Goal: Task Accomplishment & Management: Manage account settings

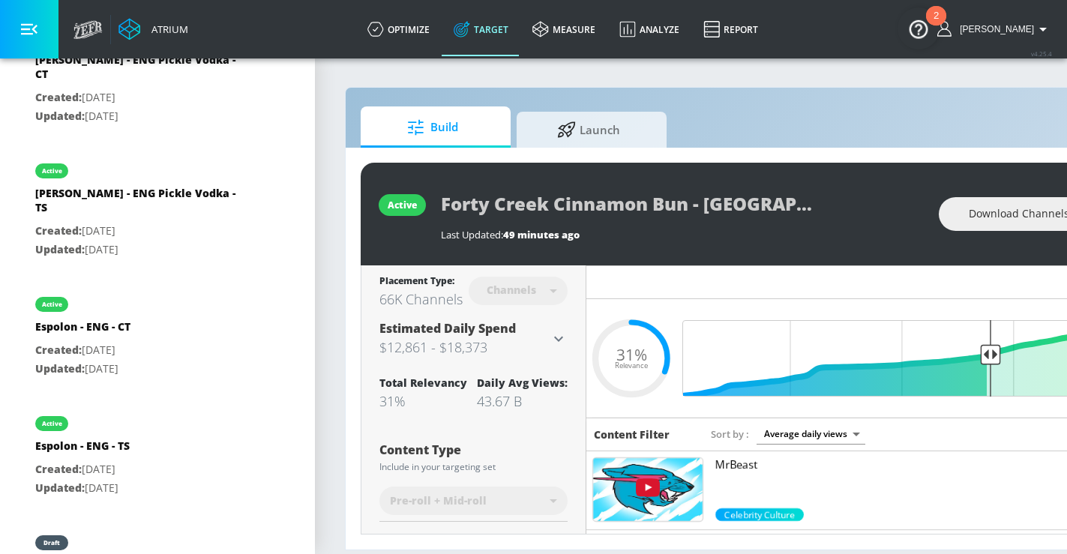
scroll to position [992, 0]
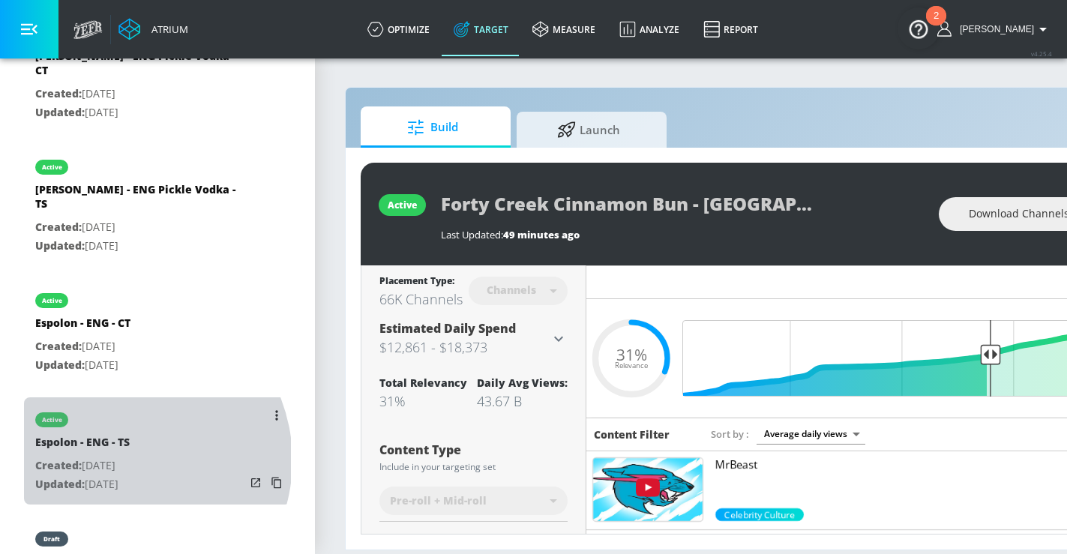
click at [121, 456] on p "Created: [DATE]" at bounding box center [82, 465] width 94 height 19
type input "Espolon - ENG - TS"
type input "videos"
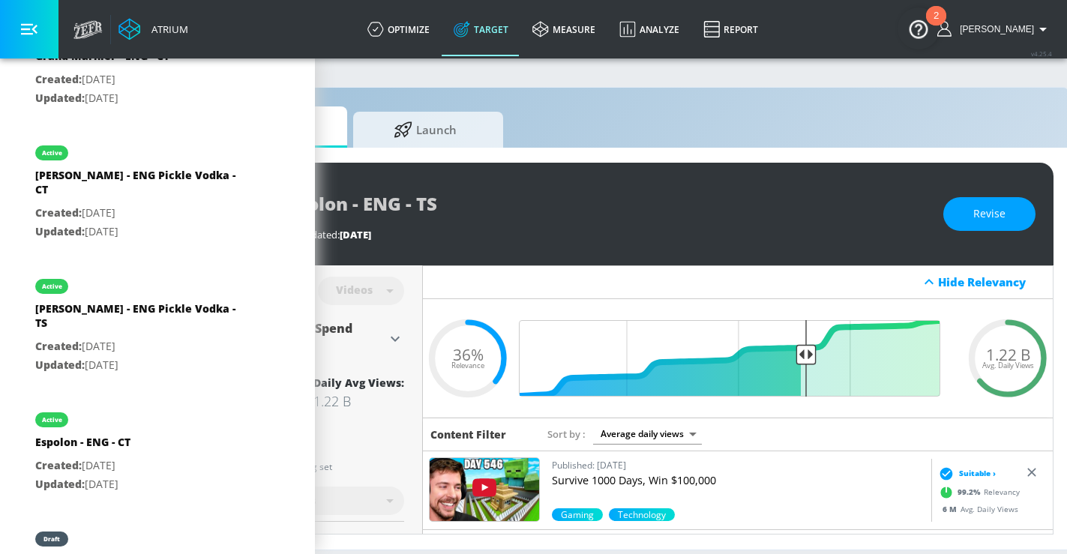
scroll to position [0, 183]
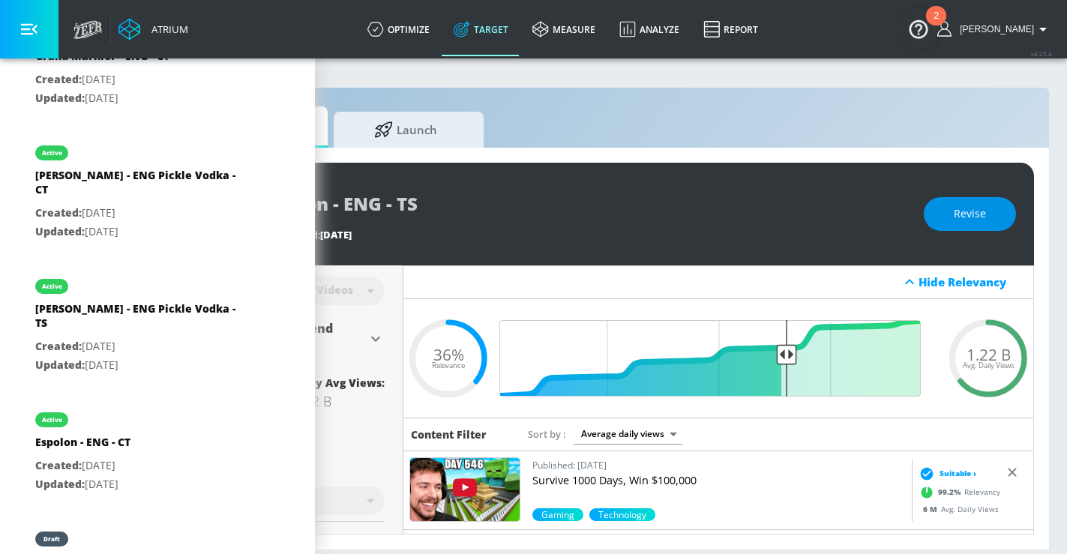
click at [968, 222] on span "Revise" at bounding box center [969, 214] width 32 height 19
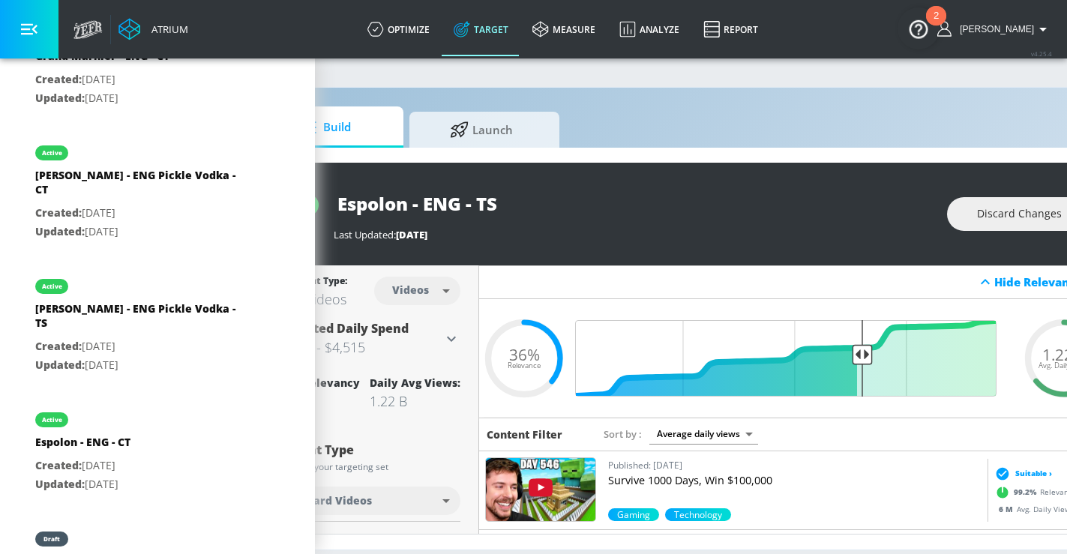
scroll to position [0, 155]
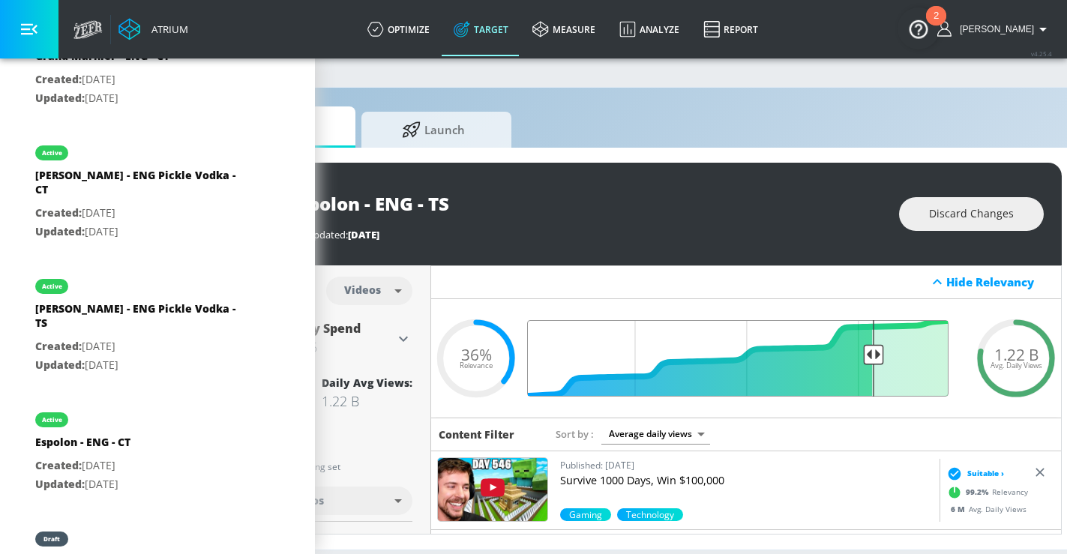
drag, startPoint x: 830, startPoint y: 357, endPoint x: 870, endPoint y: 358, distance: 39.8
type input "0.22"
click at [870, 358] on input "Final Threshold" at bounding box center [746, 358] width 420 height 76
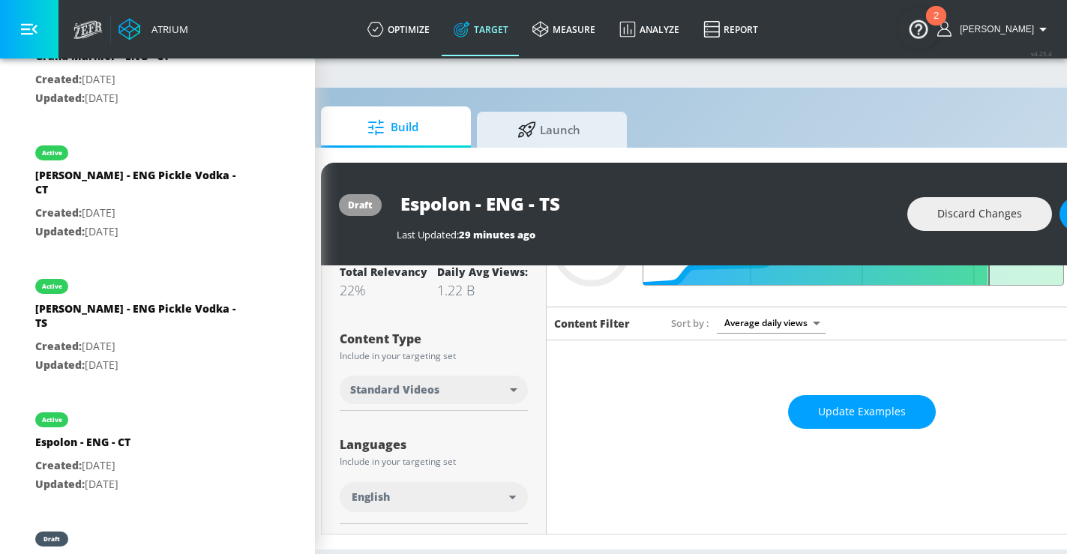
scroll to position [0, 46]
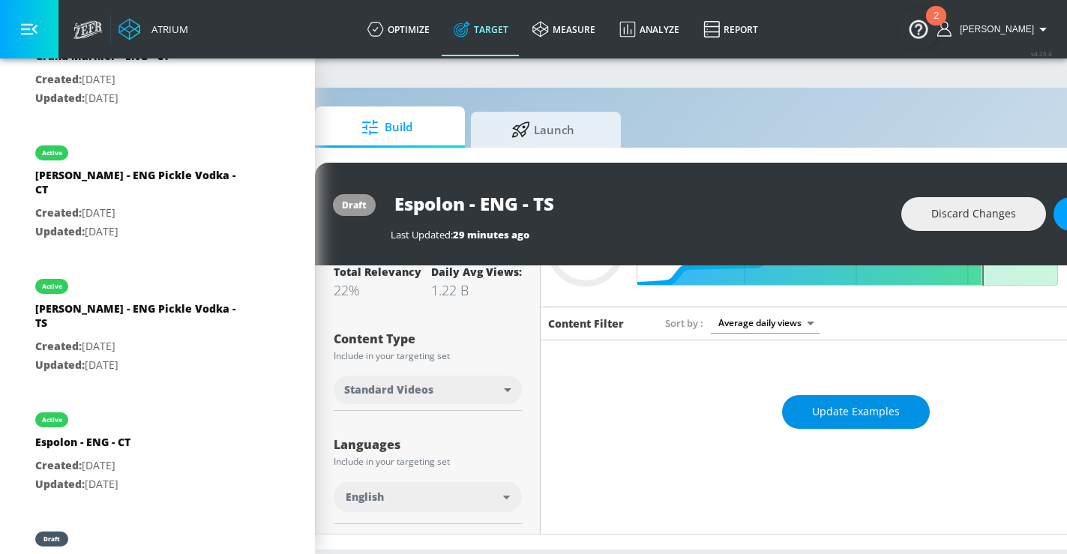
click at [870, 408] on span "Update Examples" at bounding box center [856, 411] width 88 height 19
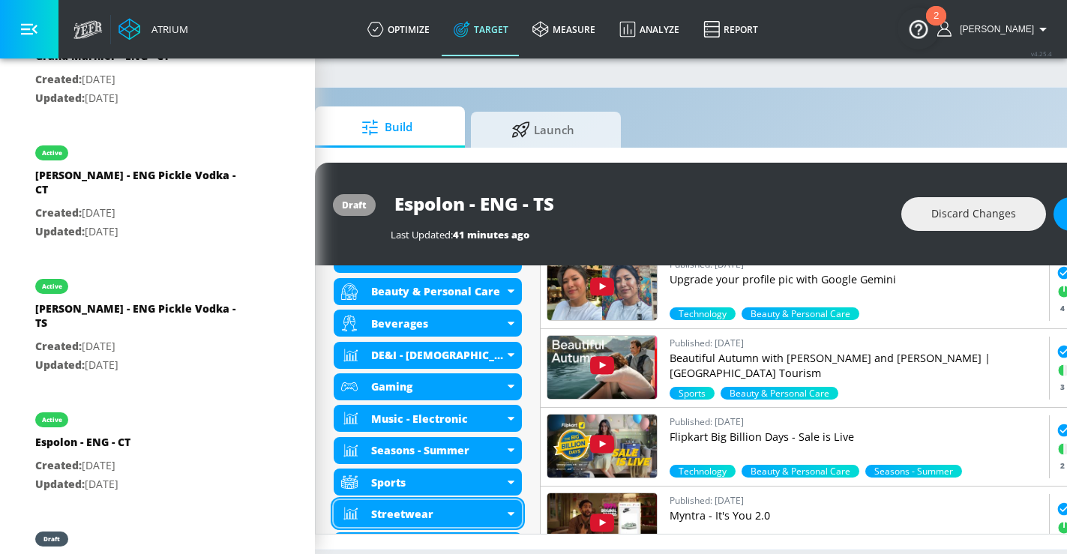
scroll to position [600, 0]
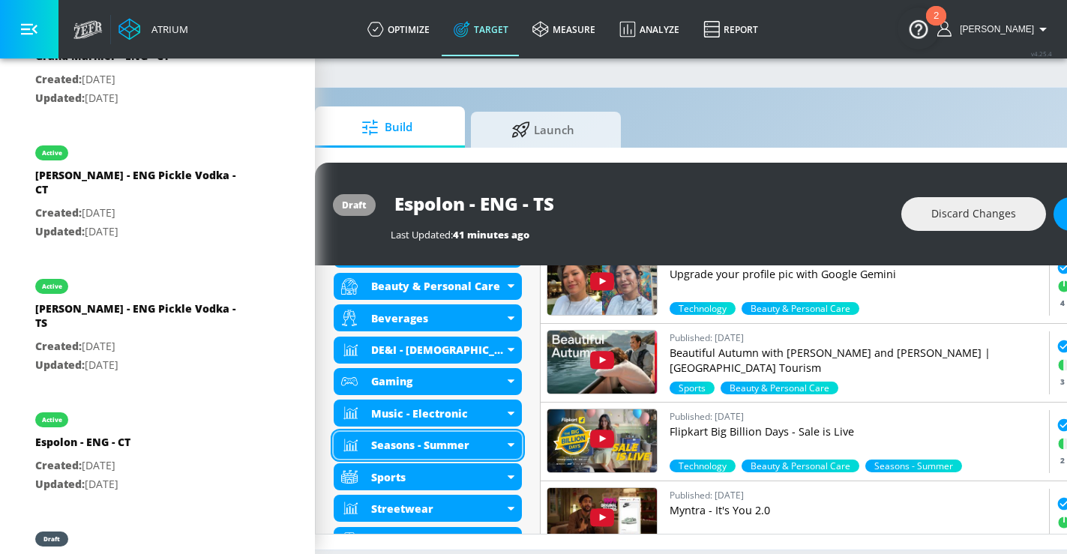
click at [518, 447] on div "Seasons - Summer" at bounding box center [428, 445] width 188 height 27
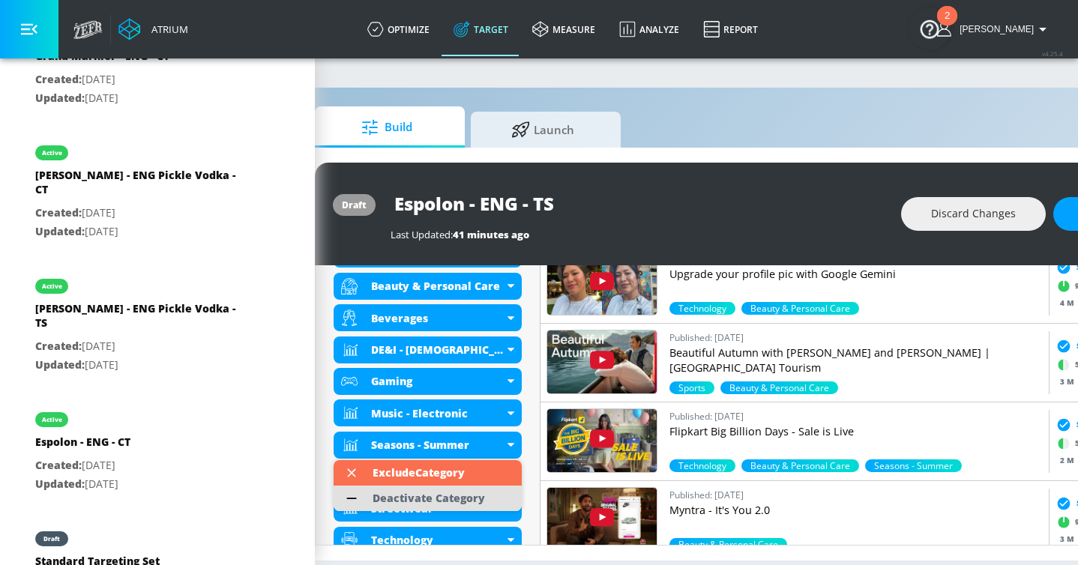
click at [435, 501] on div "Deactivate Category" at bounding box center [429, 498] width 112 height 10
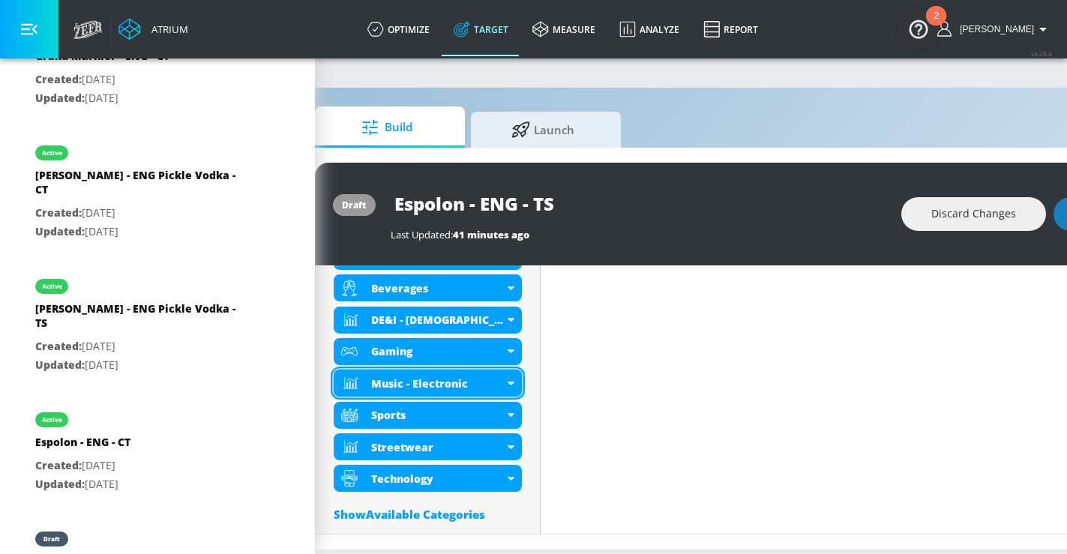
scroll to position [818, 0]
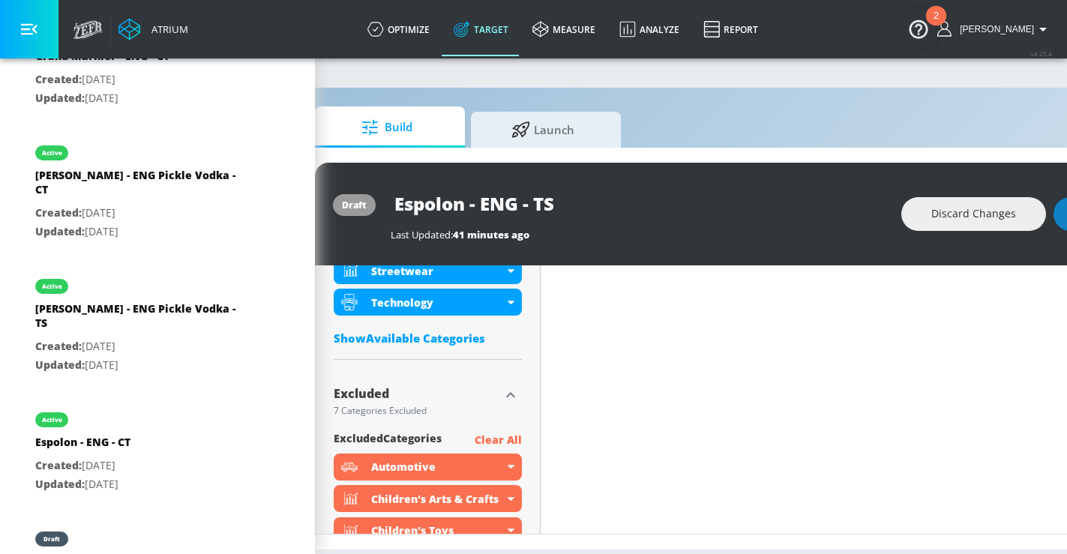
click at [432, 334] on div "Show Available Categories" at bounding box center [428, 338] width 188 height 15
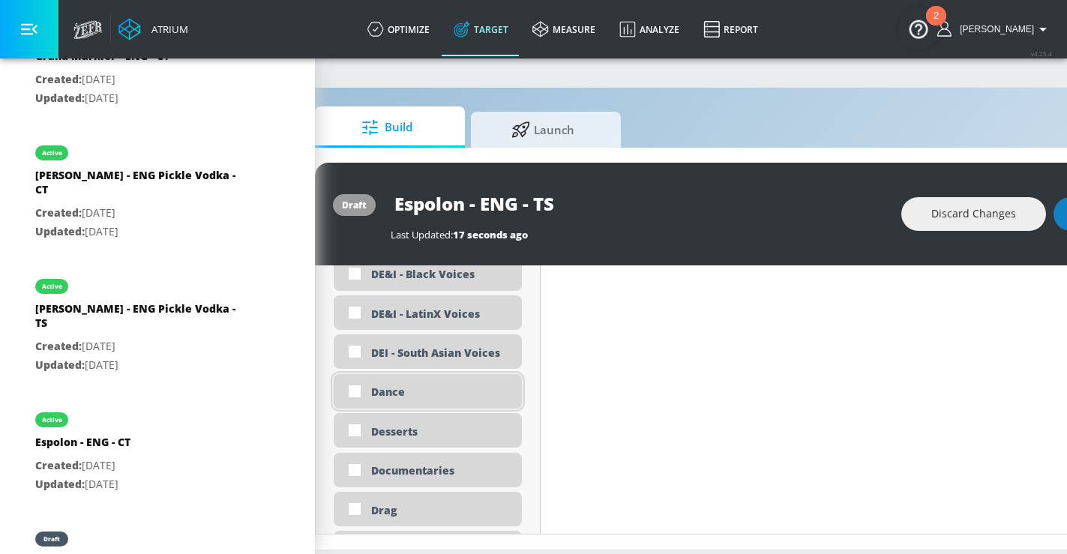
scroll to position [1474, 0]
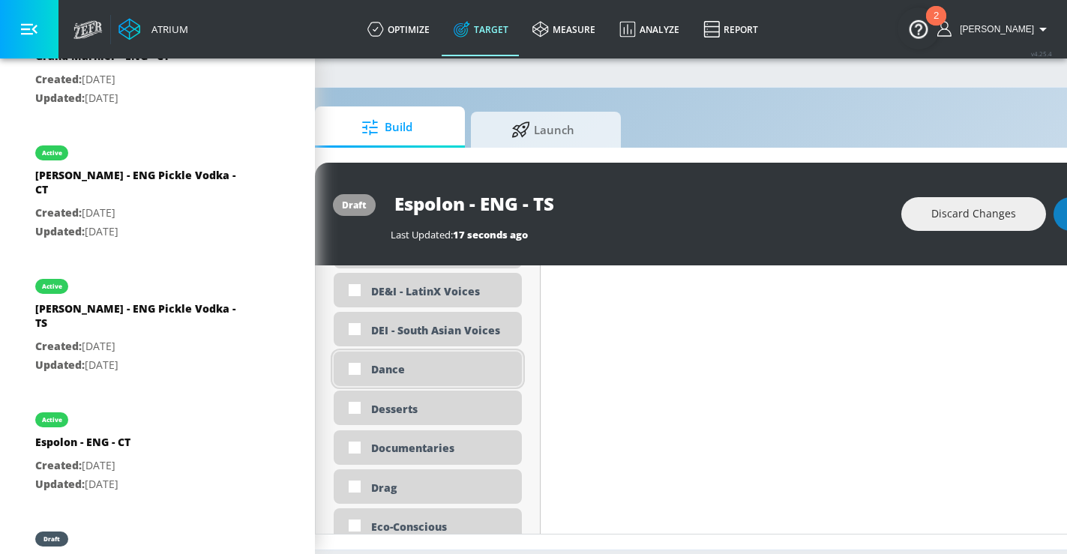
click at [412, 366] on div "Dance" at bounding box center [440, 369] width 139 height 14
checkbox input "true"
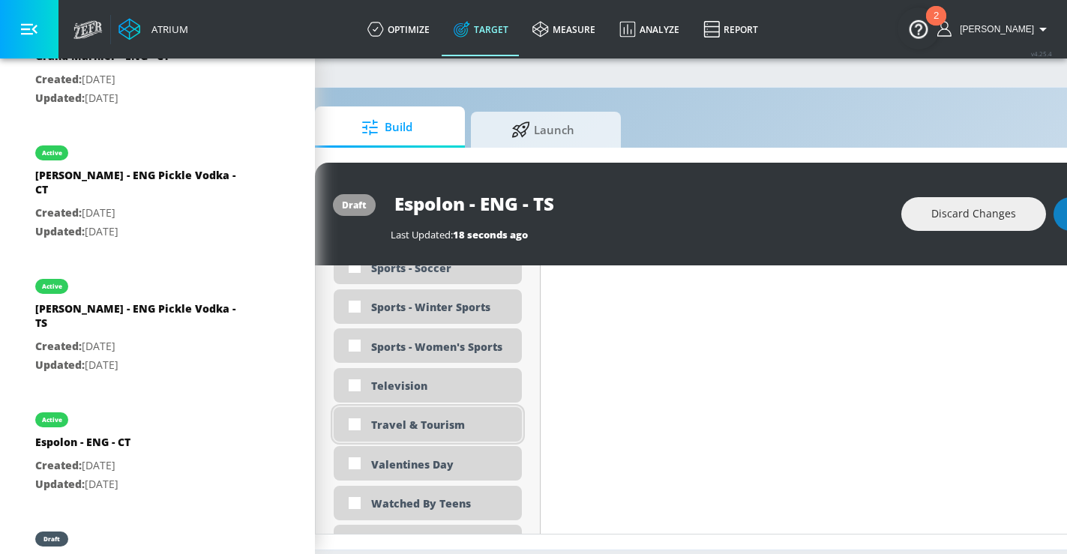
scroll to position [4226, 0]
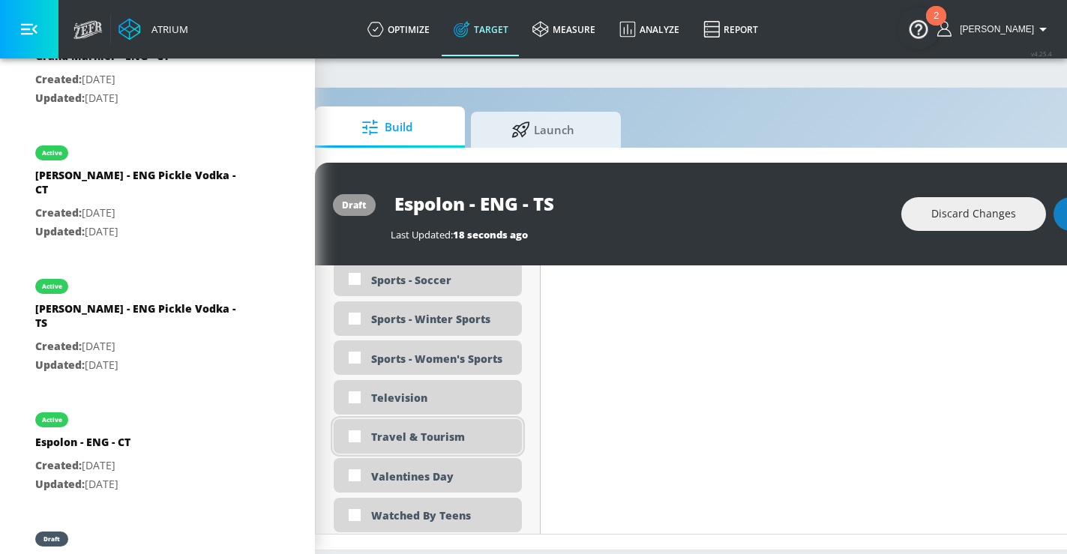
click at [355, 435] on input "checkbox" at bounding box center [354, 436] width 27 height 27
checkbox input "true"
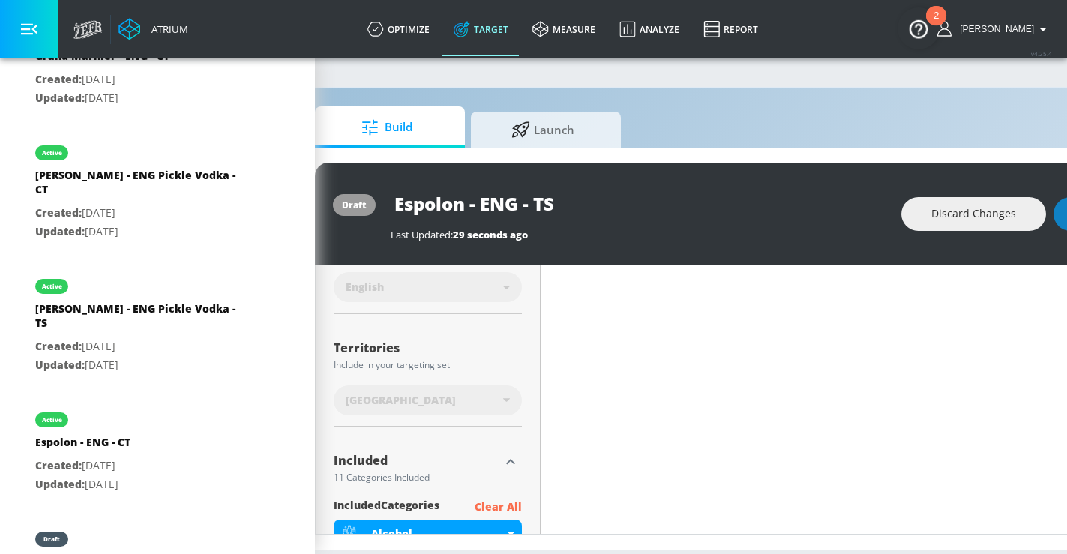
scroll to position [714, 0]
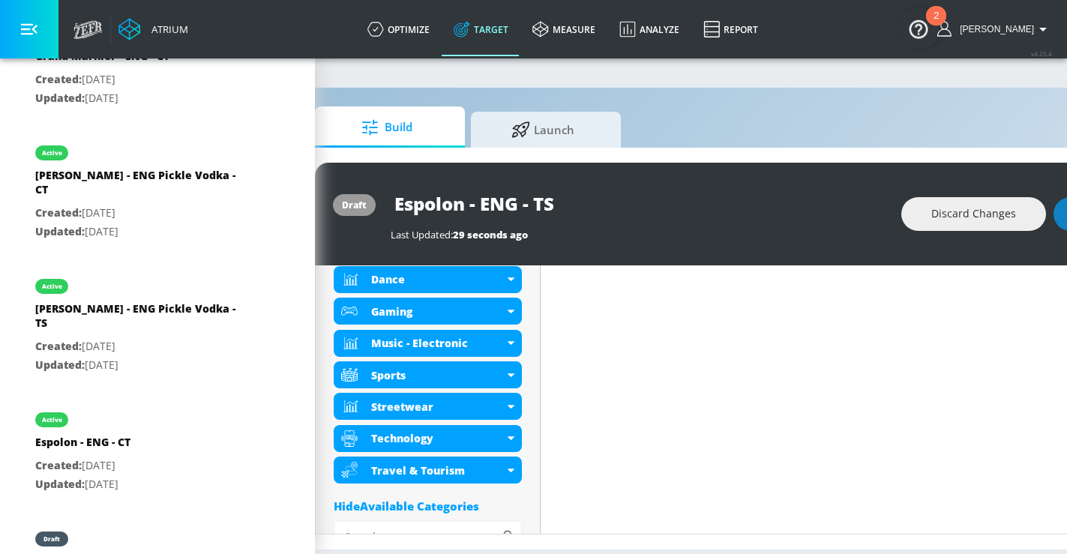
click at [402, 501] on div "Hide Available Categories" at bounding box center [428, 505] width 188 height 15
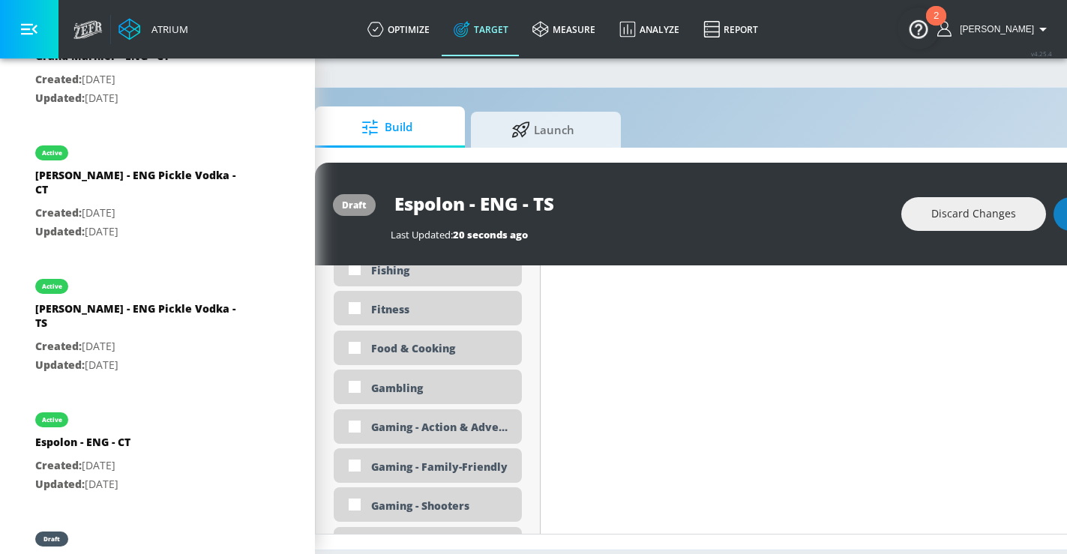
scroll to position [2378, 0]
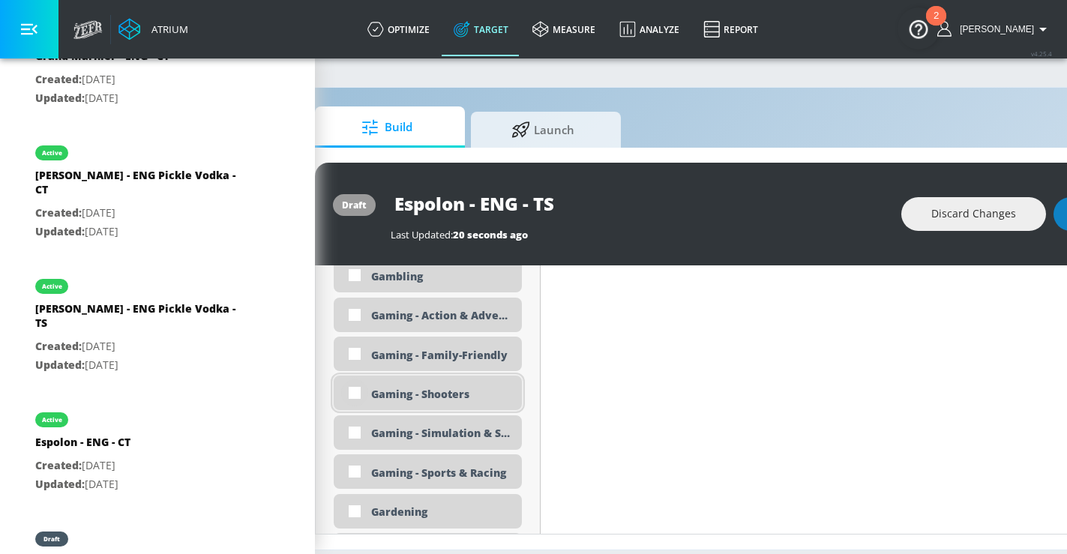
click at [355, 390] on input "checkbox" at bounding box center [354, 392] width 27 height 27
checkbox input "true"
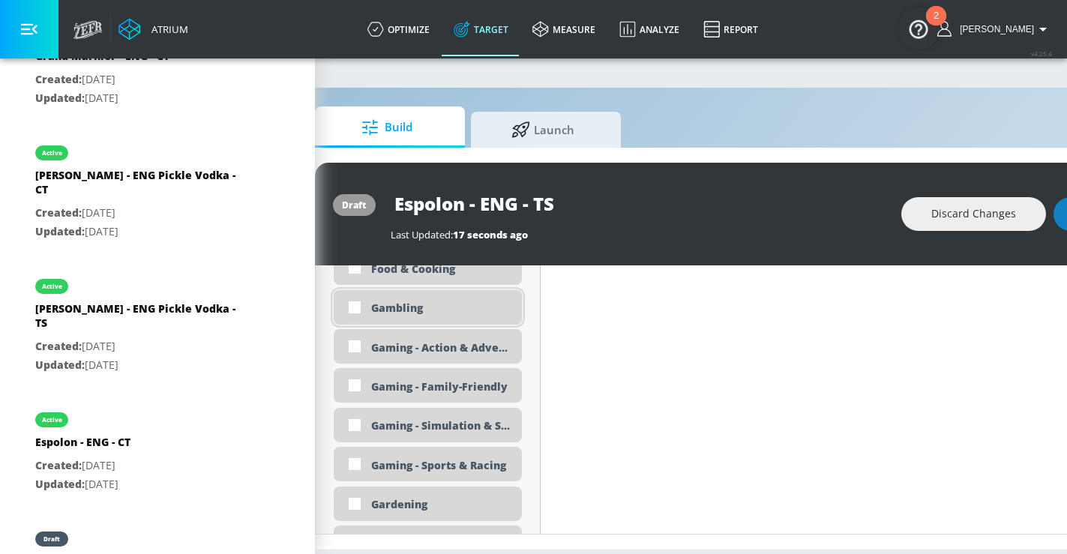
click at [355, 302] on input "checkbox" at bounding box center [354, 307] width 27 height 27
checkbox input "true"
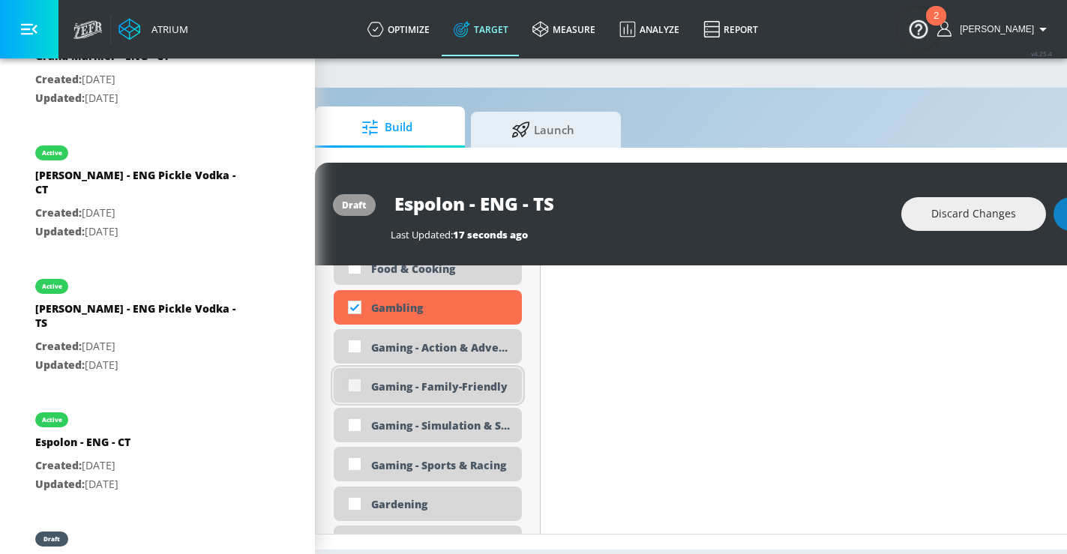
click at [360, 379] on input "checkbox" at bounding box center [354, 385] width 27 height 27
checkbox input "true"
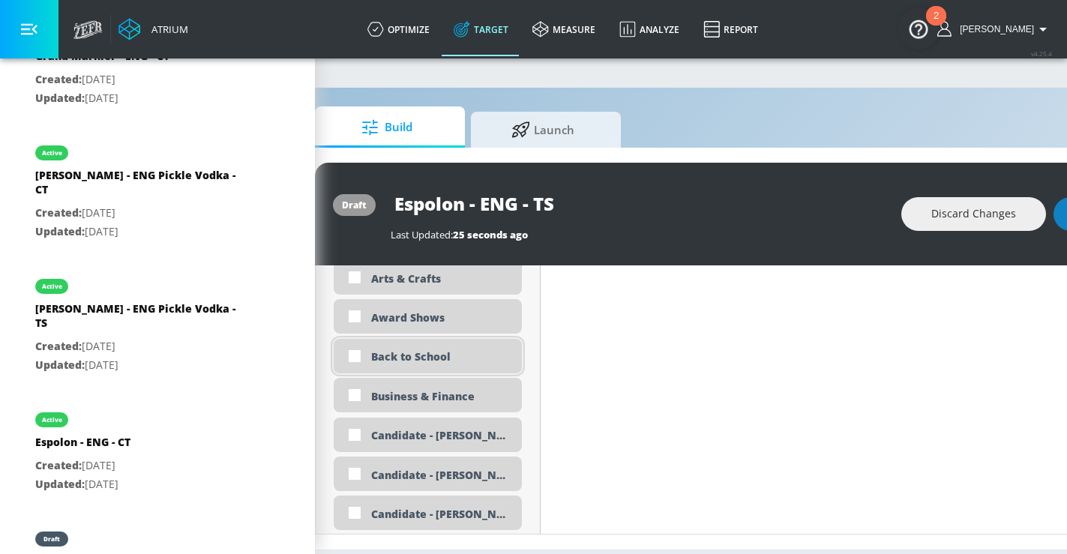
scroll to position [1517, 0]
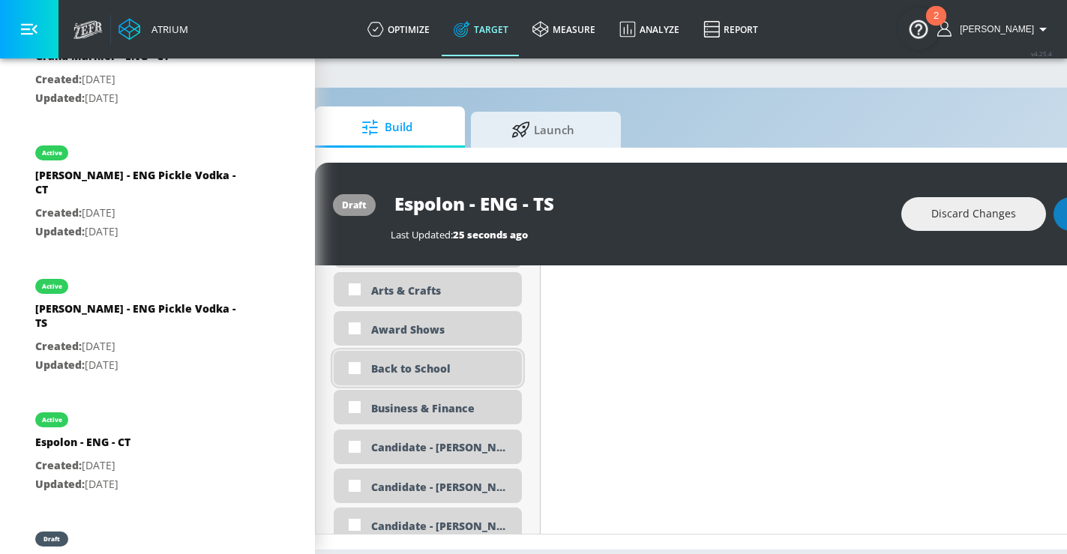
click at [356, 364] on input "checkbox" at bounding box center [354, 368] width 27 height 27
checkbox input "true"
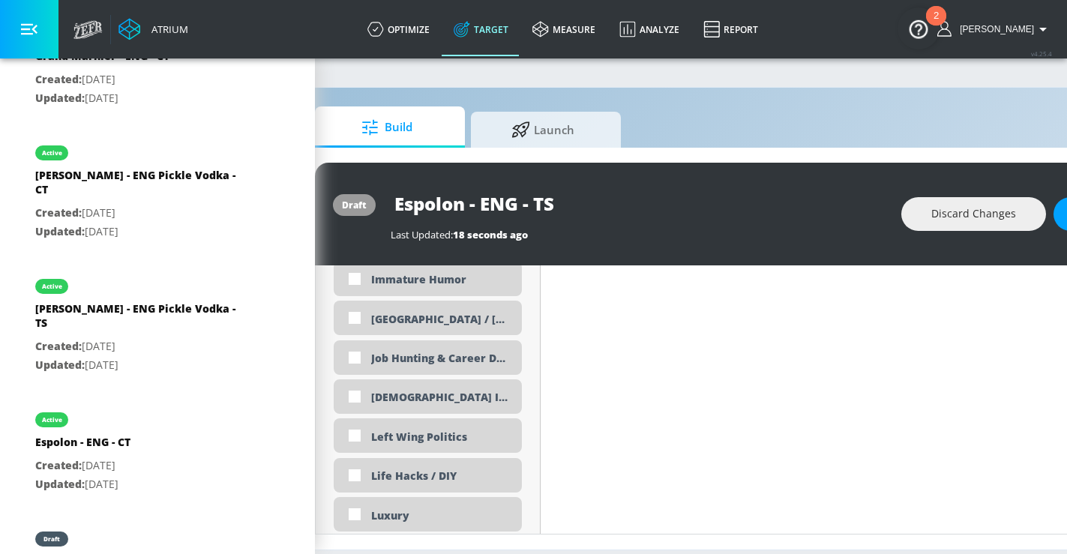
scroll to position [2853, 0]
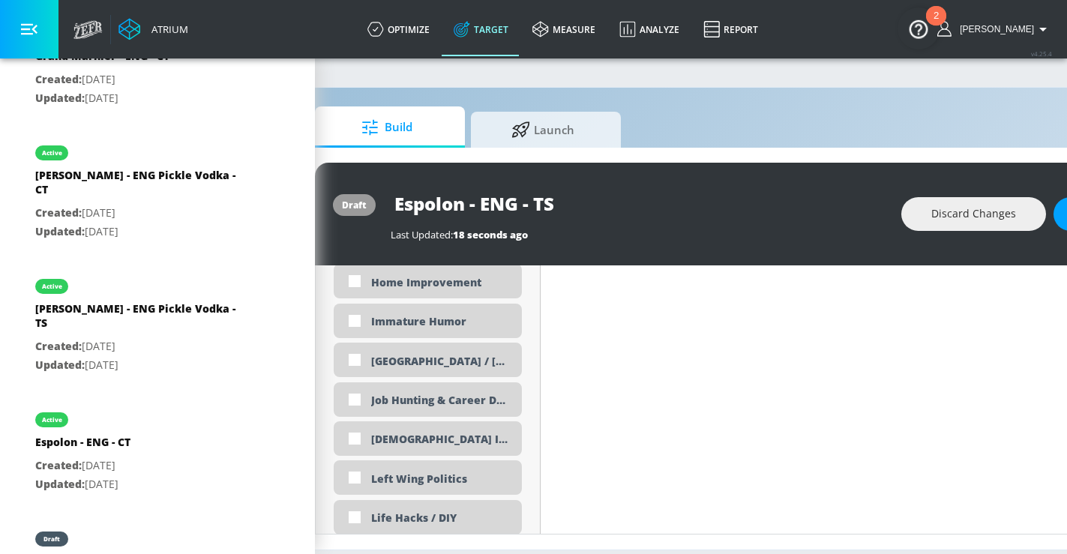
click at [453, 408] on div "Job Hunting & Career Develpment" at bounding box center [428, 399] width 188 height 34
checkbox input "true"
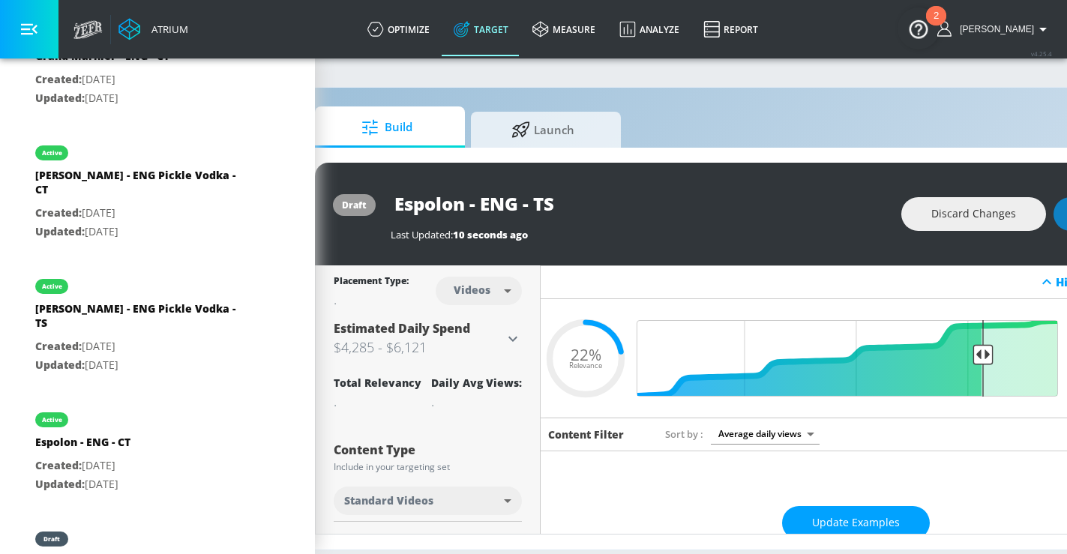
scroll to position [0, 46]
click at [834, 520] on span "Update Examples" at bounding box center [856, 522] width 88 height 19
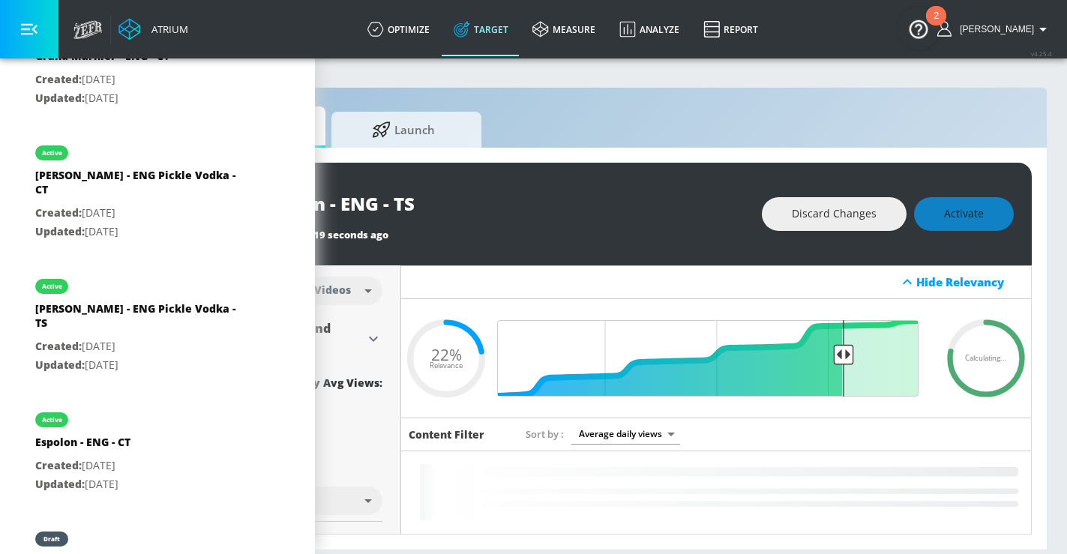
scroll to position [0, 187]
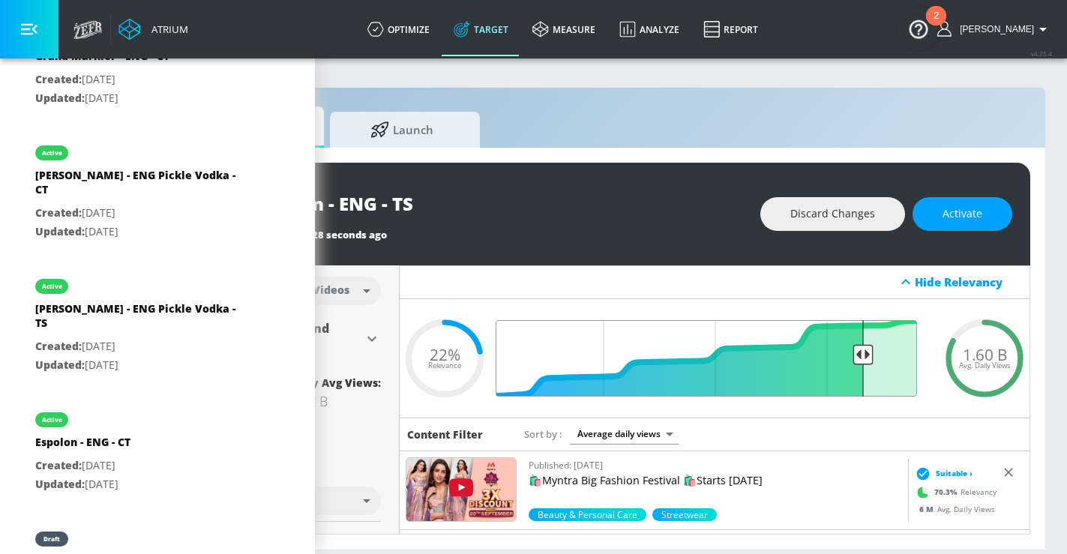
drag, startPoint x: 843, startPoint y: 354, endPoint x: 860, endPoint y: 358, distance: 17.8
type input "0.17"
click at [860, 358] on input "Final Threshold" at bounding box center [714, 358] width 420 height 76
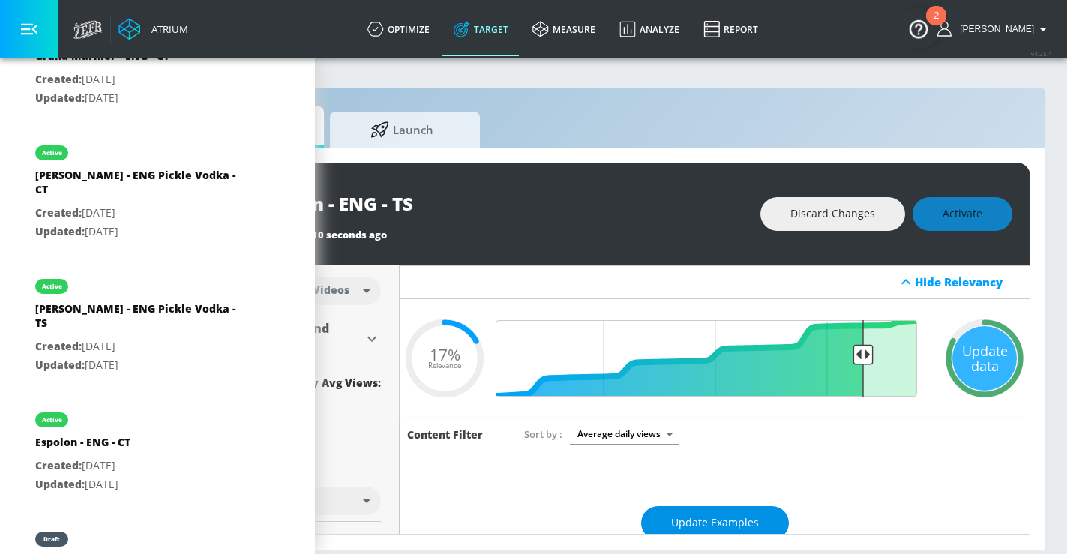
click at [708, 521] on span "Update Examples" at bounding box center [715, 522] width 88 height 19
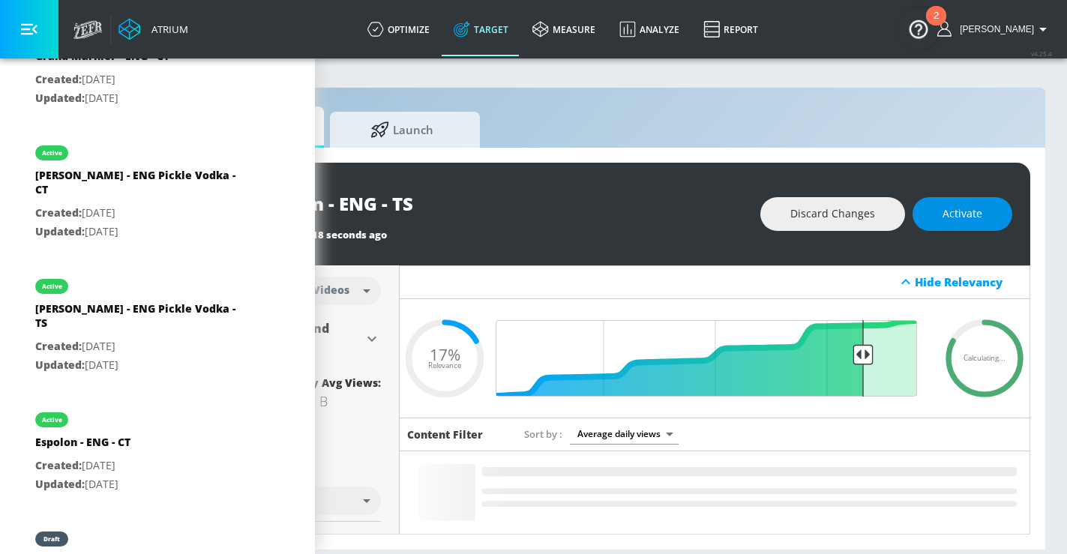
click at [963, 215] on span "Activate" at bounding box center [962, 214] width 40 height 19
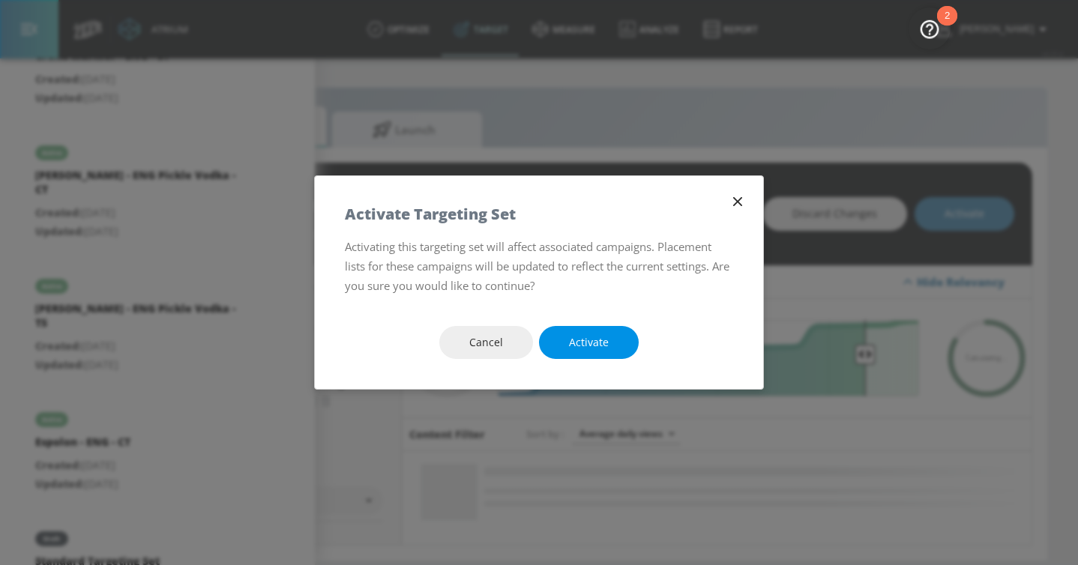
click at [605, 346] on span "Activate" at bounding box center [589, 343] width 40 height 19
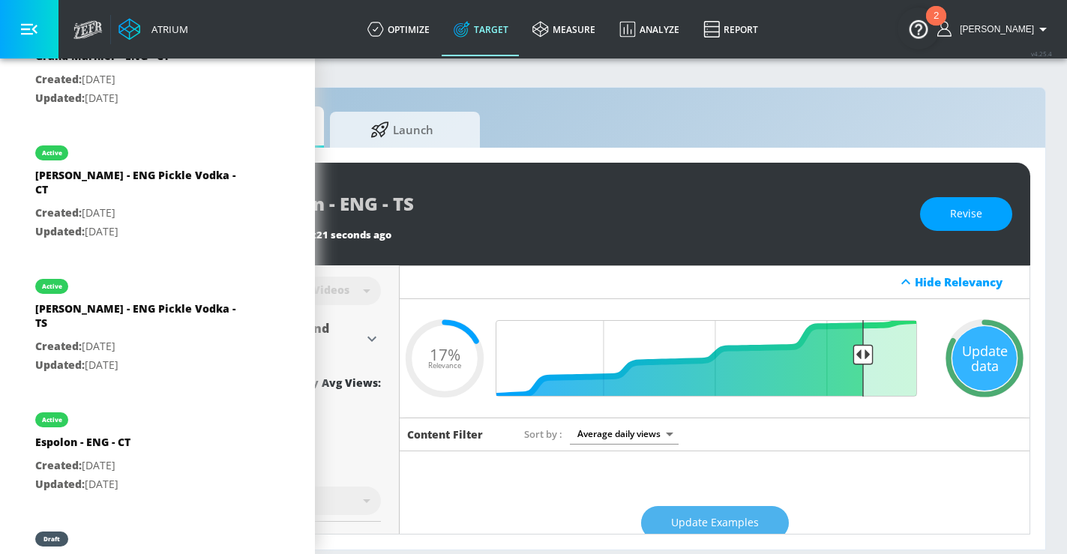
click at [729, 509] on button "Update Examples" at bounding box center [715, 523] width 148 height 34
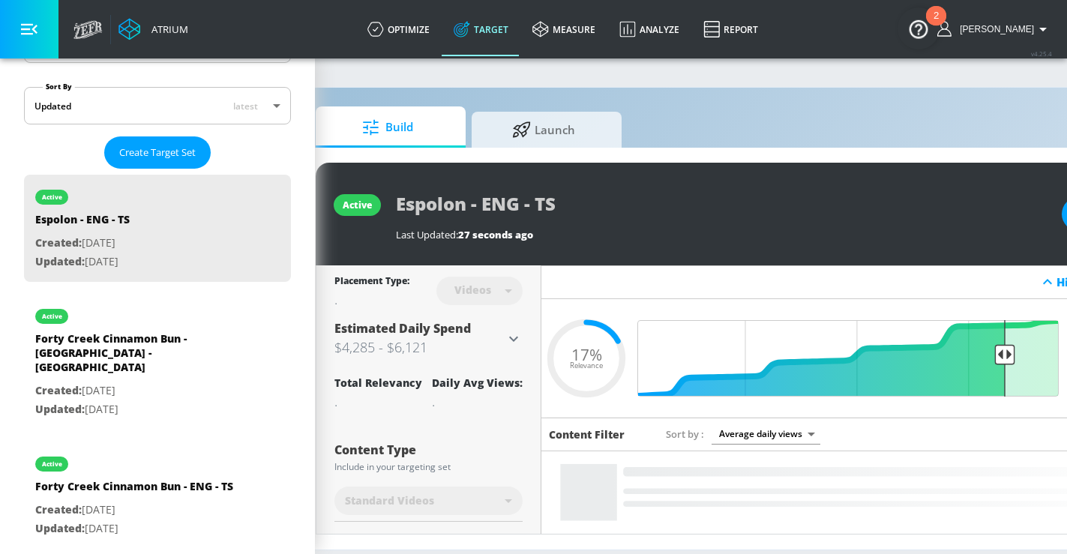
scroll to position [317, 0]
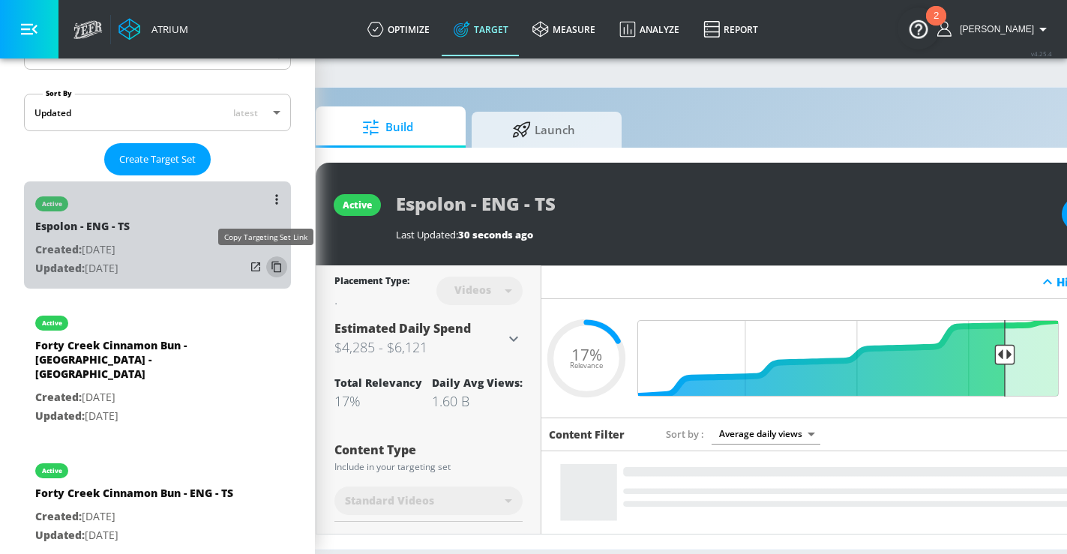
click at [266, 265] on icon "list of Target Set" at bounding box center [277, 267] width 24 height 24
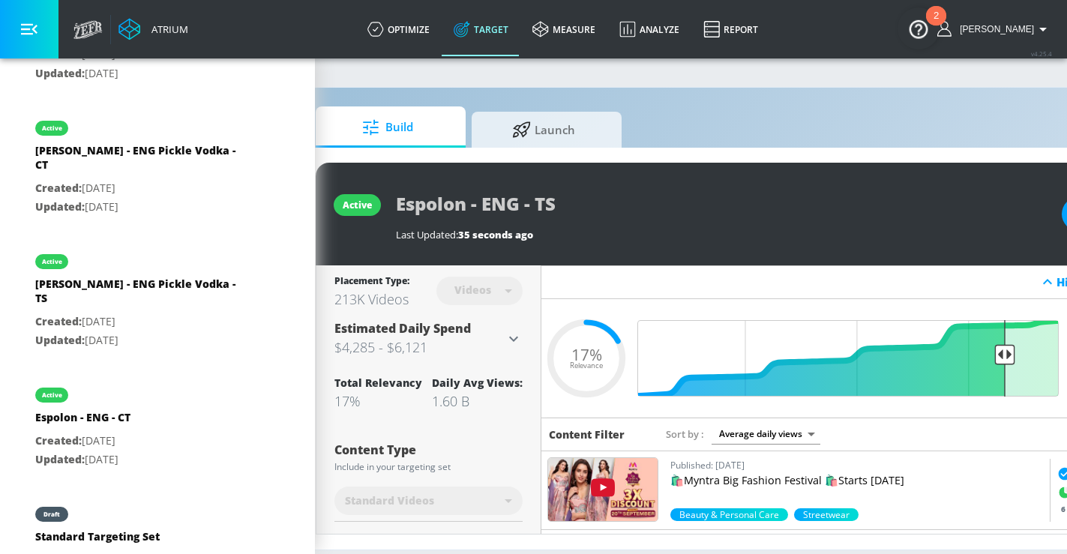
scroll to position [3, 45]
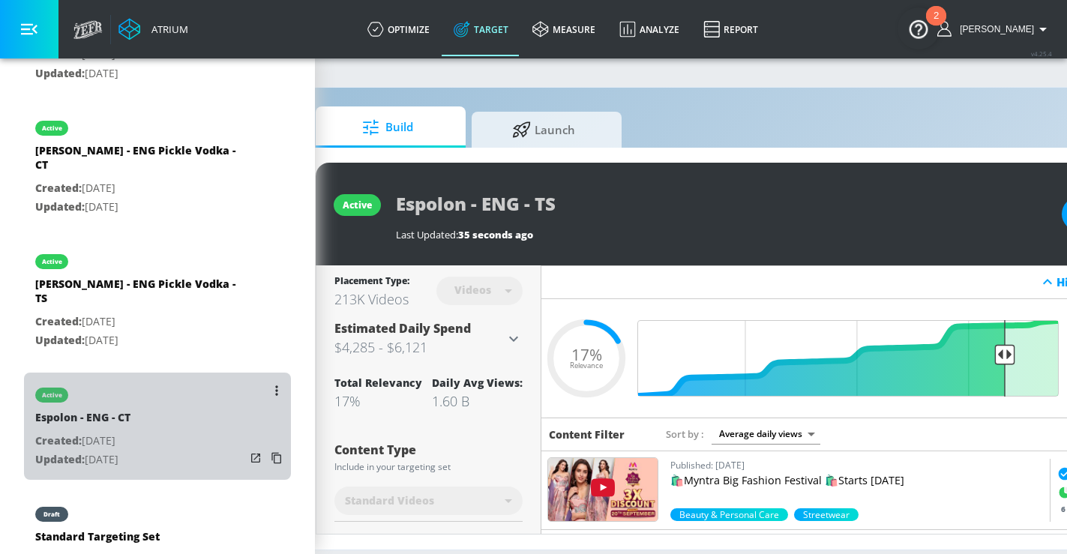
click at [165, 373] on div "active Espolon - ENG - CT Created: [DATE] Updated: [DATE]" at bounding box center [157, 426] width 267 height 107
type input "Espolon - ENG - CT"
type input "channels"
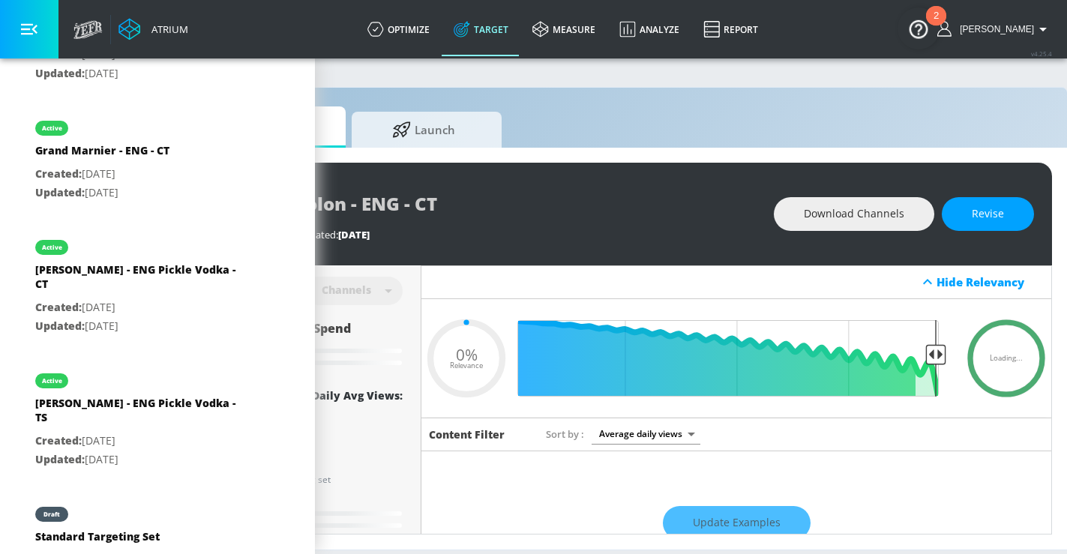
scroll to position [0, 177]
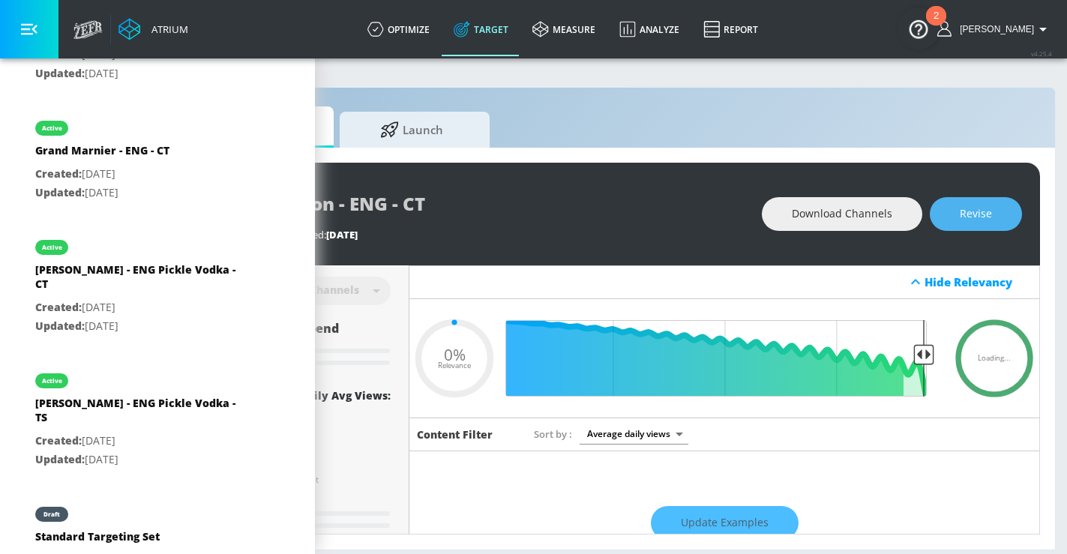
click at [1006, 215] on button "Revise" at bounding box center [975, 214] width 92 height 34
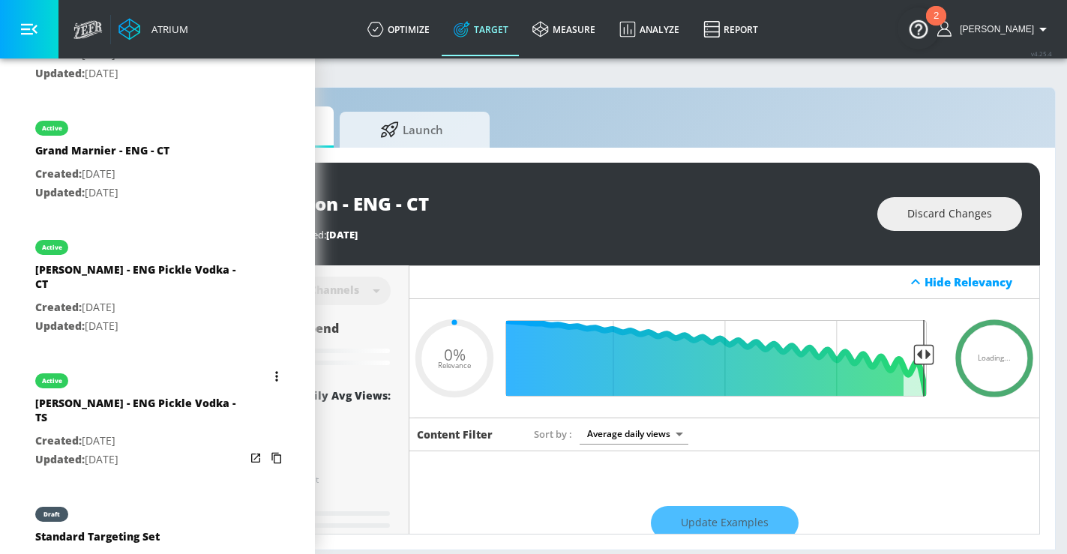
scroll to position [316, 0]
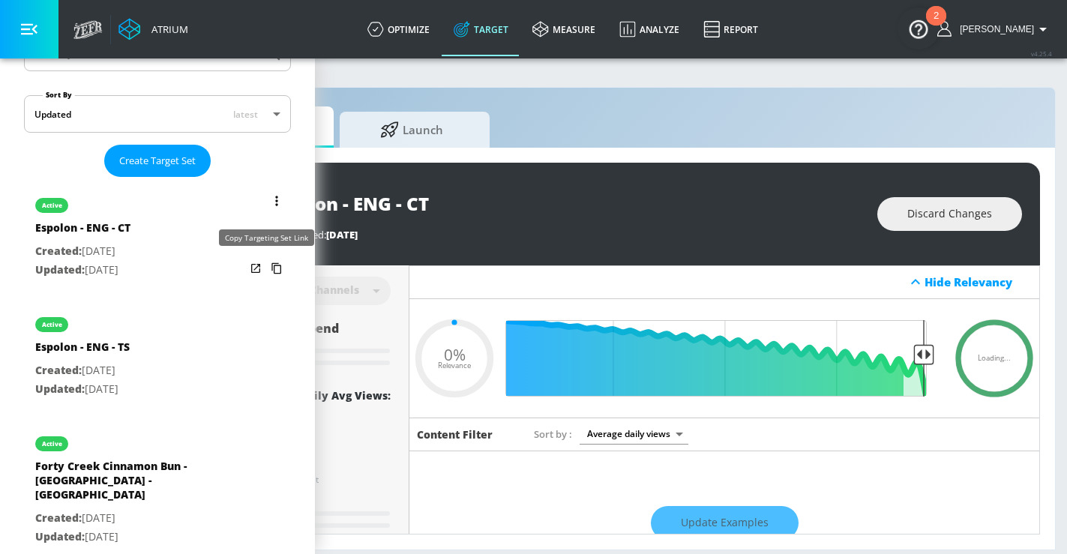
click at [265, 269] on icon "list of Target Set" at bounding box center [277, 268] width 24 height 24
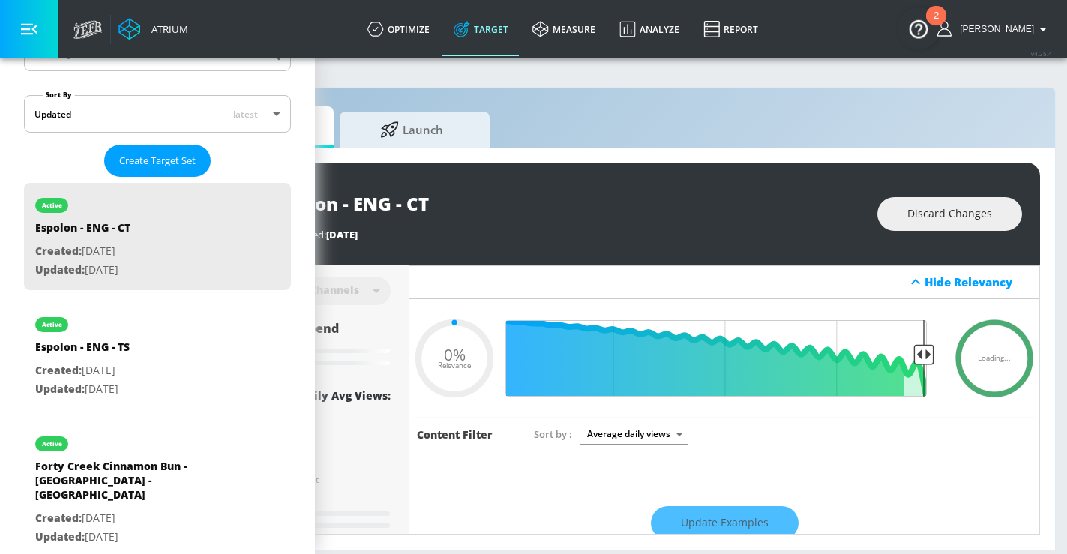
type input "0.61"
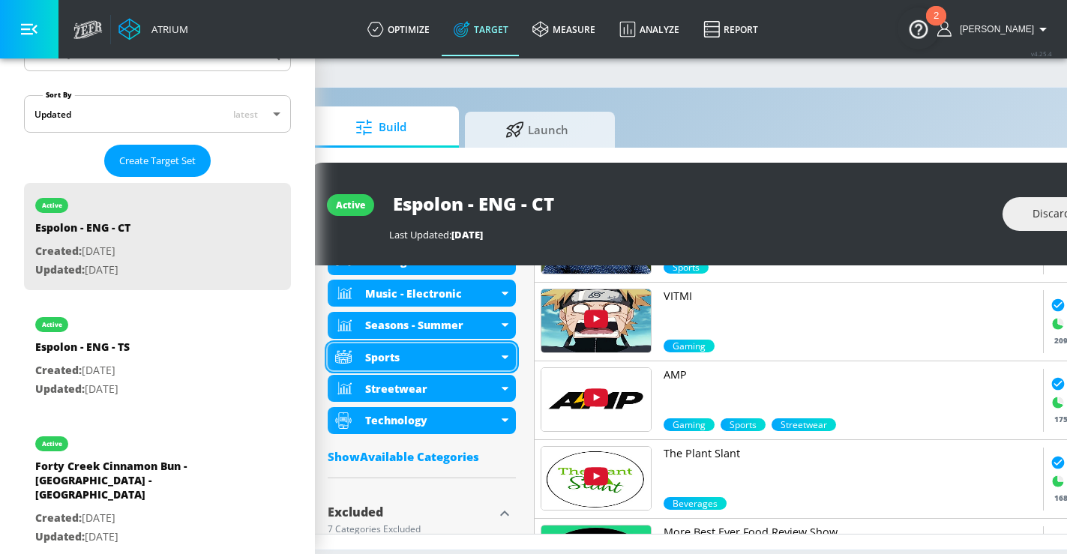
scroll to position [753, 0]
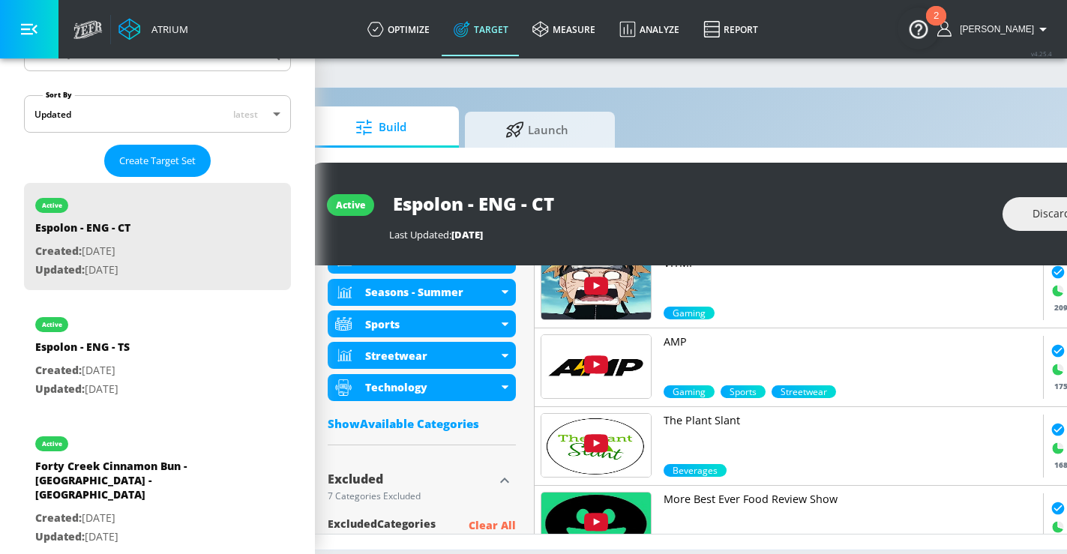
click at [416, 423] on div "Show Available Categories" at bounding box center [422, 423] width 188 height 15
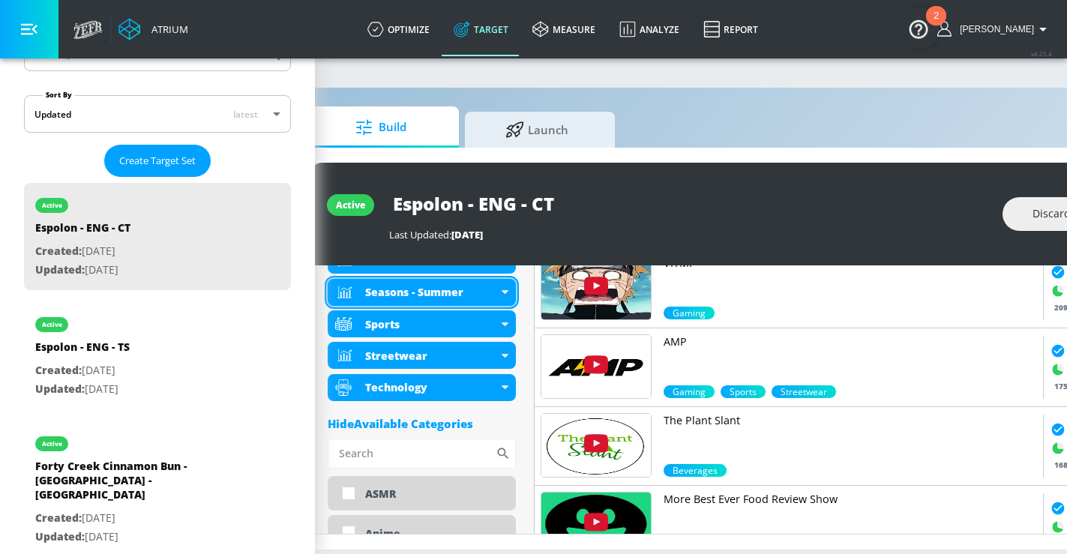
click at [507, 290] on icon at bounding box center [504, 292] width 7 height 4
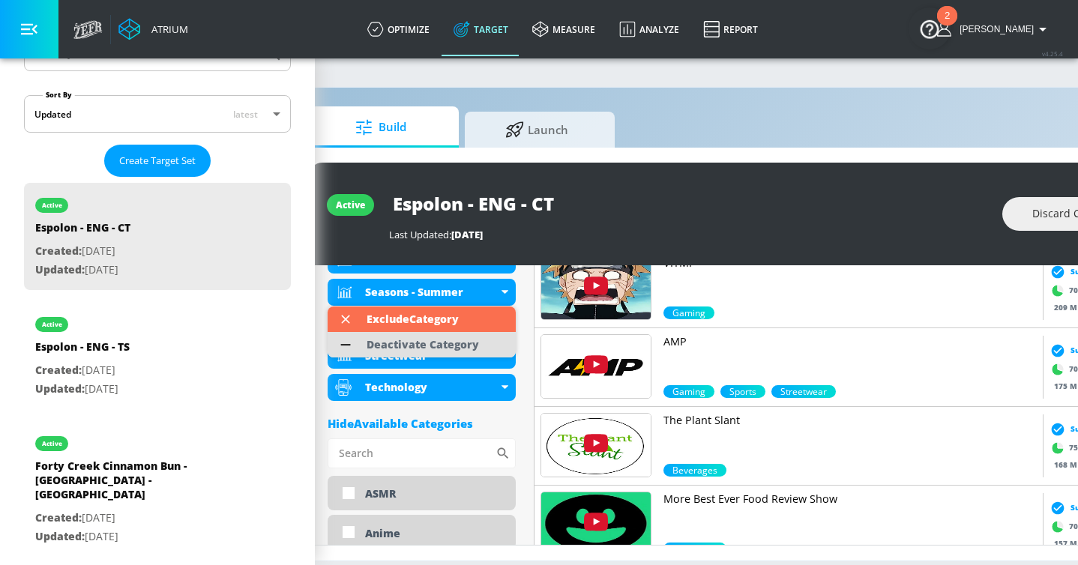
click at [456, 341] on div "Deactivate Category" at bounding box center [423, 345] width 112 height 10
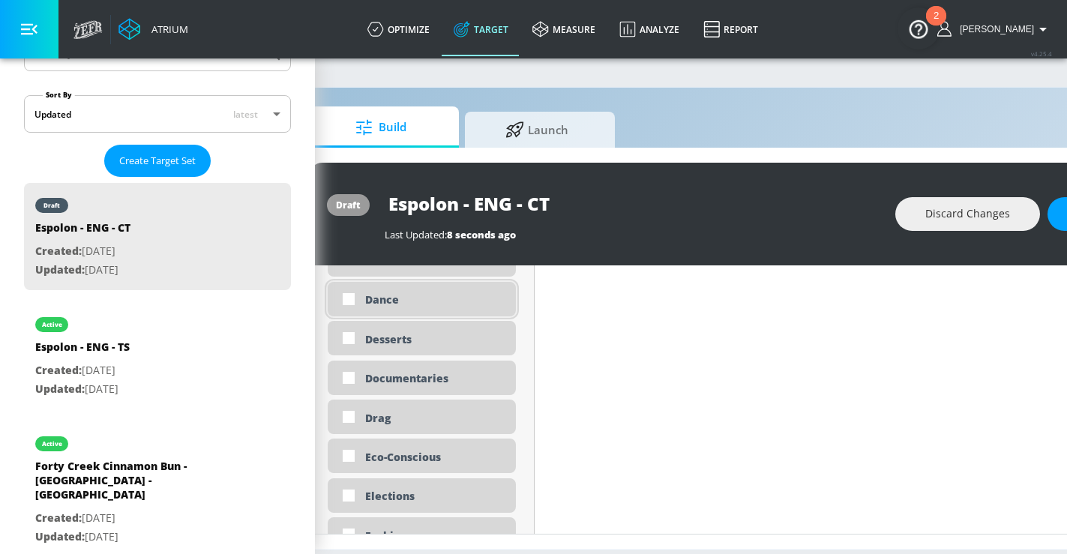
scroll to position [1531, 0]
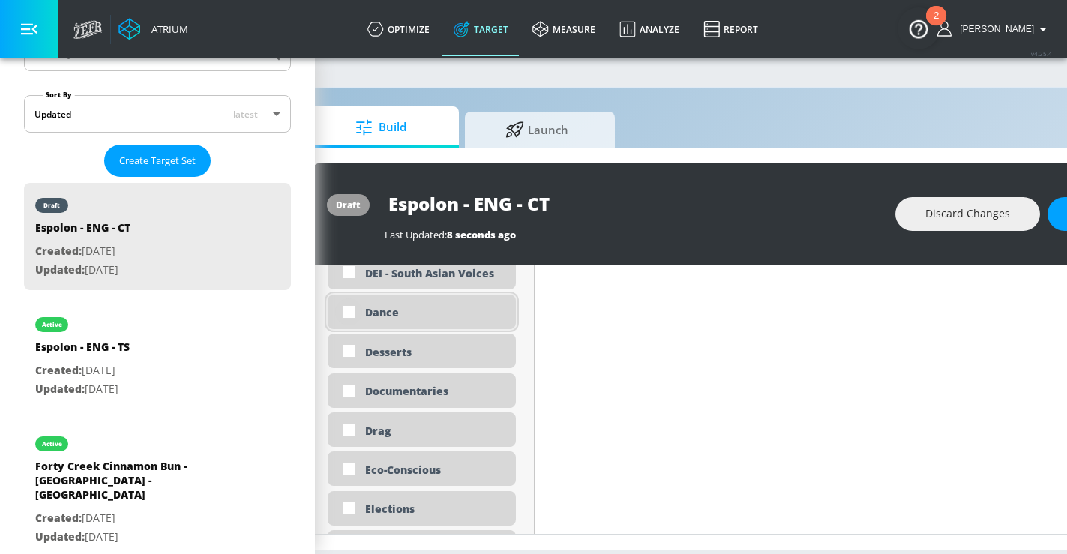
click at [352, 313] on input "checkbox" at bounding box center [348, 311] width 27 height 27
checkbox input "true"
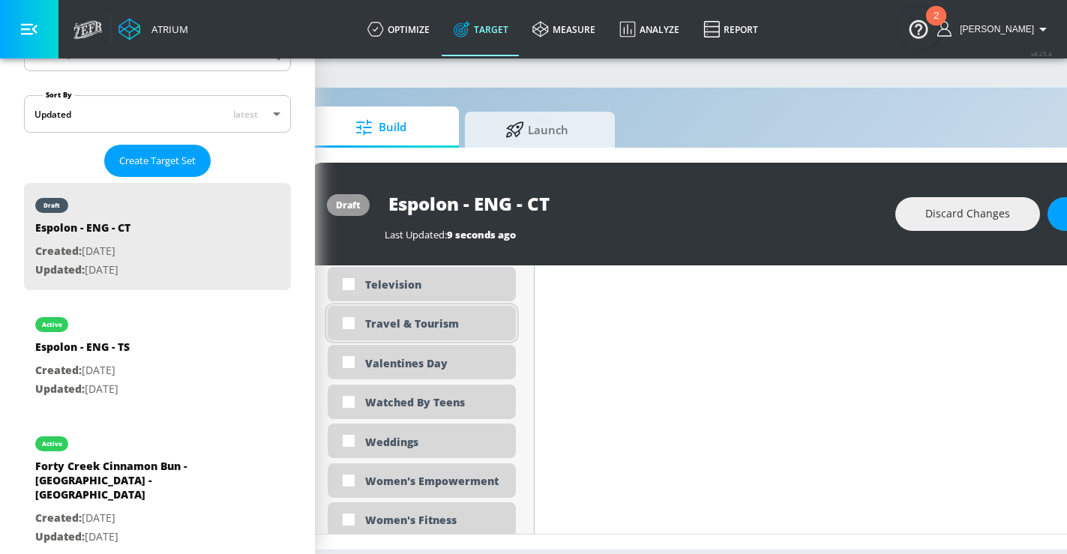
scroll to position [4336, 0]
click at [402, 331] on div "Travel & Tourism" at bounding box center [434, 326] width 139 height 14
checkbox input "true"
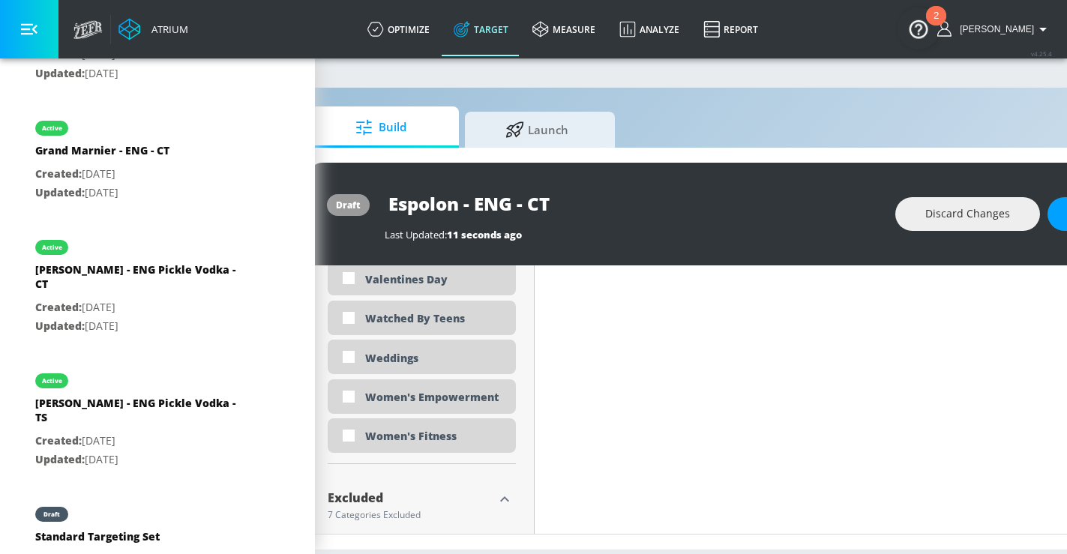
scroll to position [4934, 0]
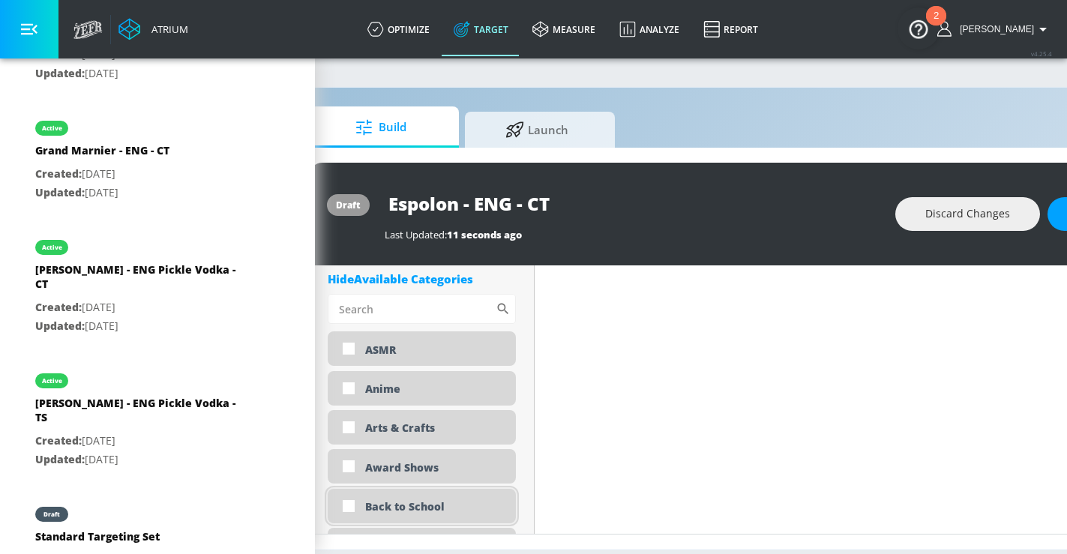
click at [388, 507] on div "Back to School" at bounding box center [434, 506] width 139 height 14
checkbox input "true"
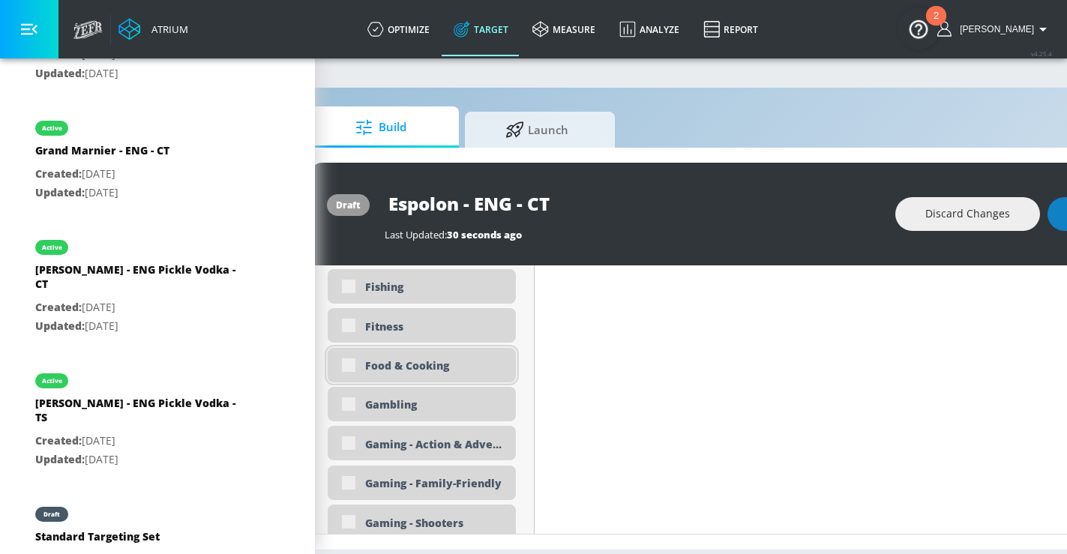
scroll to position [5865, 0]
drag, startPoint x: 391, startPoint y: 402, endPoint x: 405, endPoint y: 405, distance: 13.8
click at [405, 405] on div "Gambling" at bounding box center [434, 405] width 139 height 14
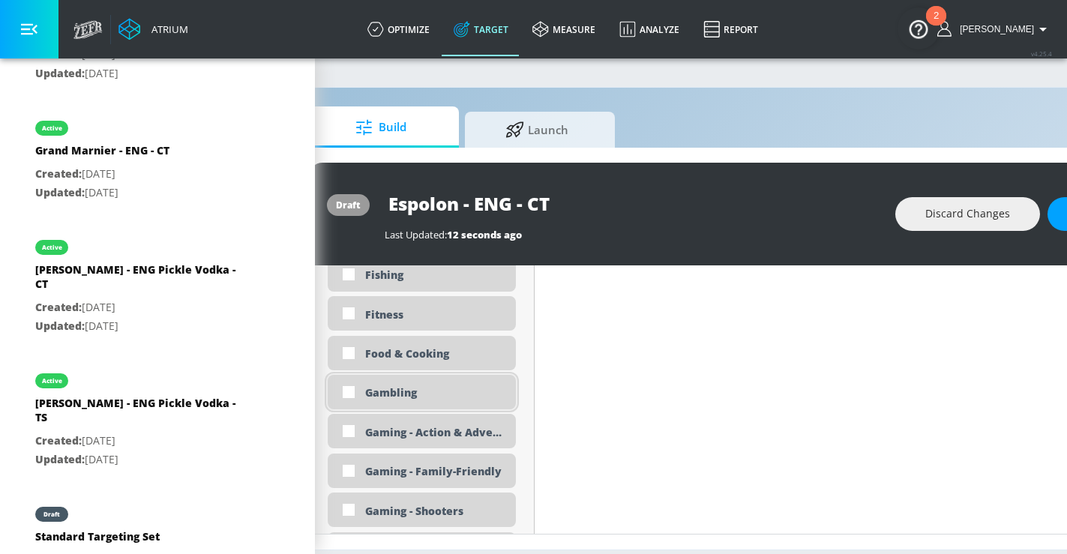
scroll to position [5852, 0]
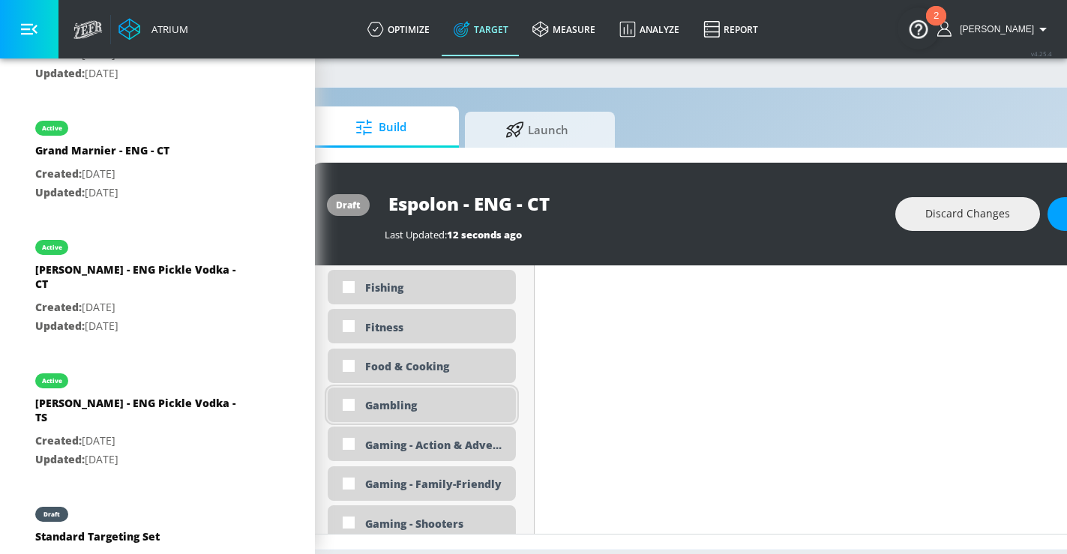
click at [365, 401] on div "Gambling" at bounding box center [434, 405] width 139 height 14
checkbox input "true"
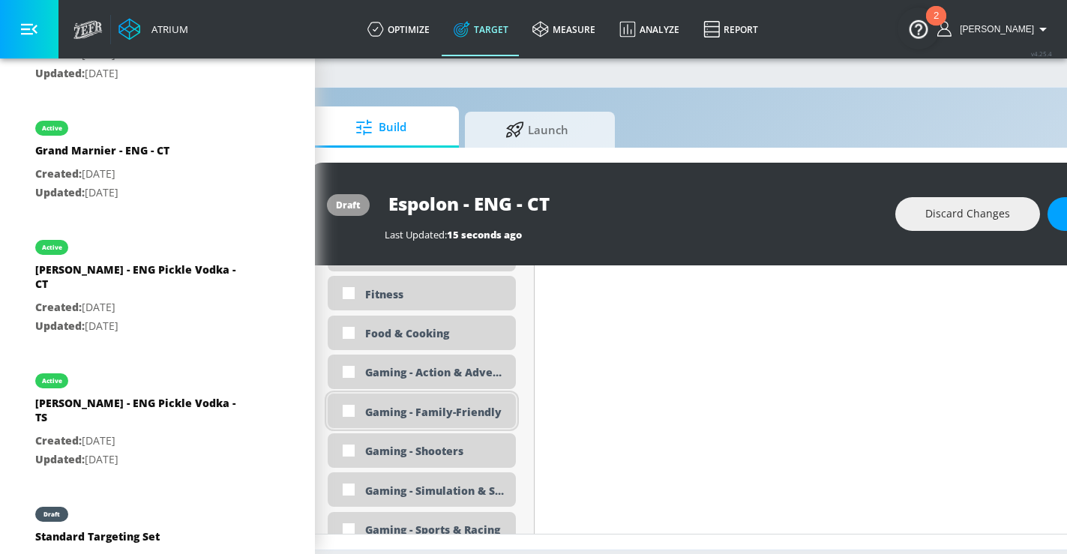
scroll to position [5866, 0]
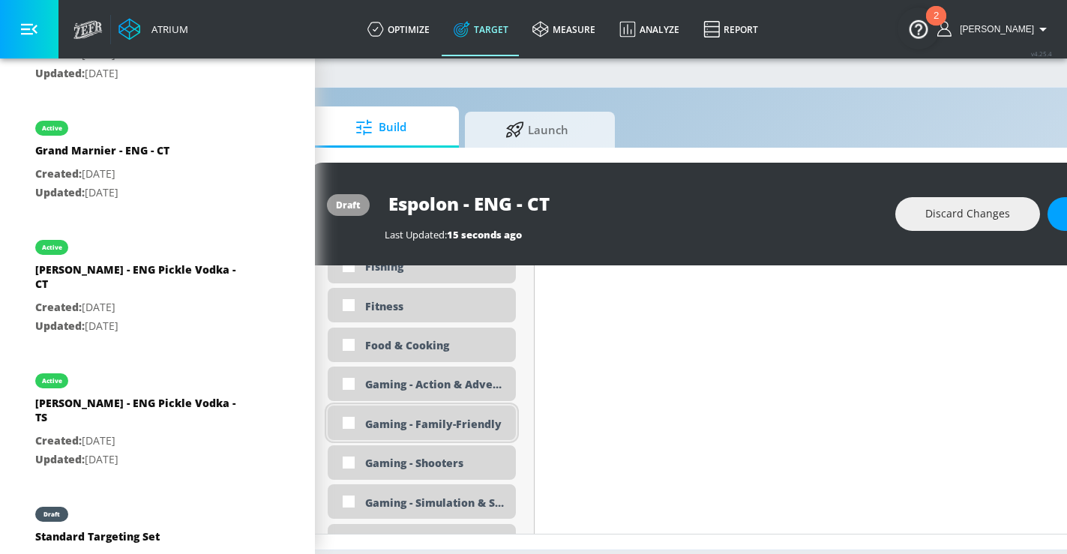
click at [352, 422] on input "checkbox" at bounding box center [348, 422] width 27 height 27
checkbox input "true"
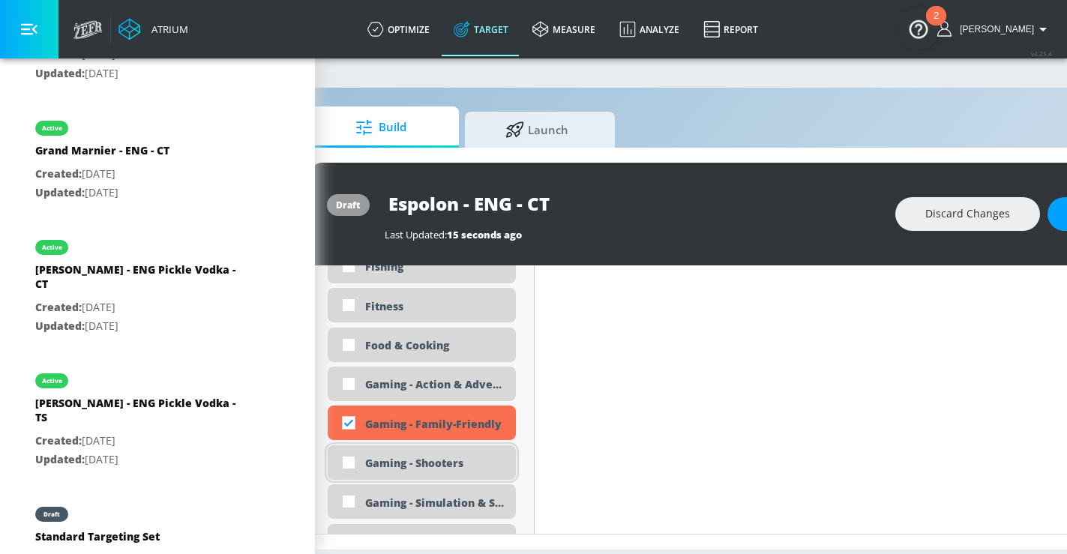
click at [346, 461] on div "Gaming - Shooters" at bounding box center [422, 462] width 188 height 34
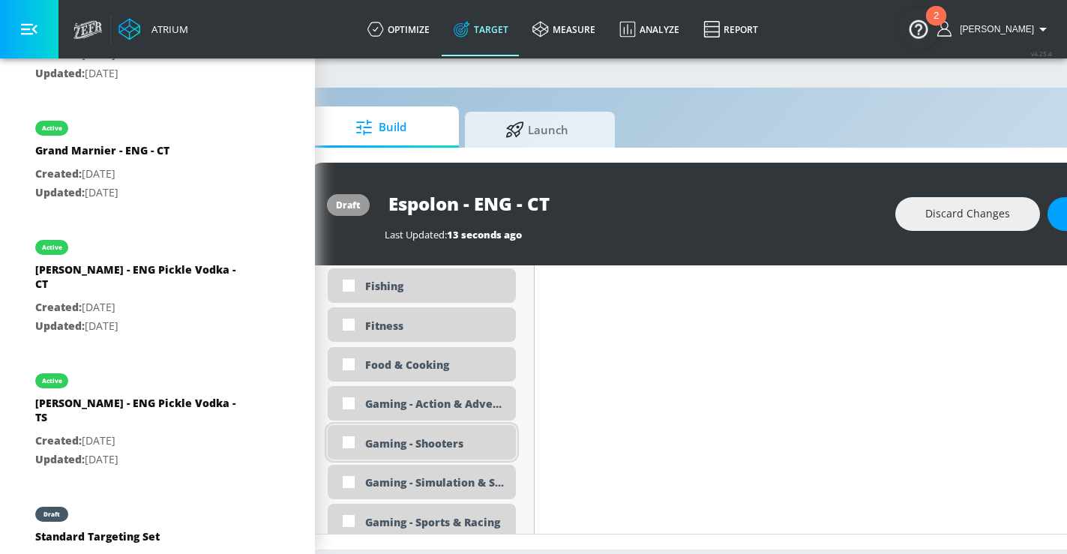
scroll to position [5826, 0]
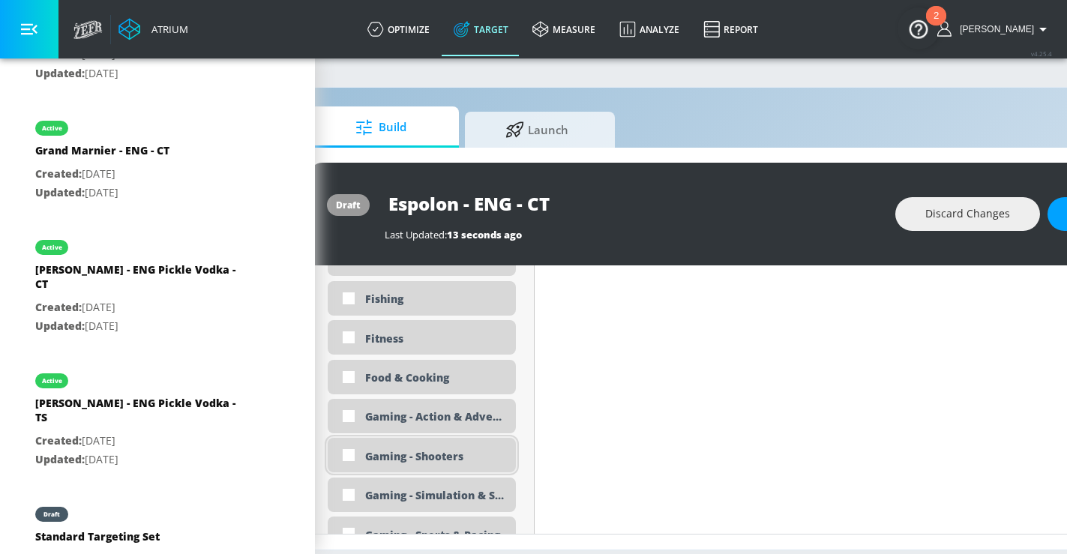
click at [349, 453] on input "checkbox" at bounding box center [348, 454] width 27 height 27
checkbox input "true"
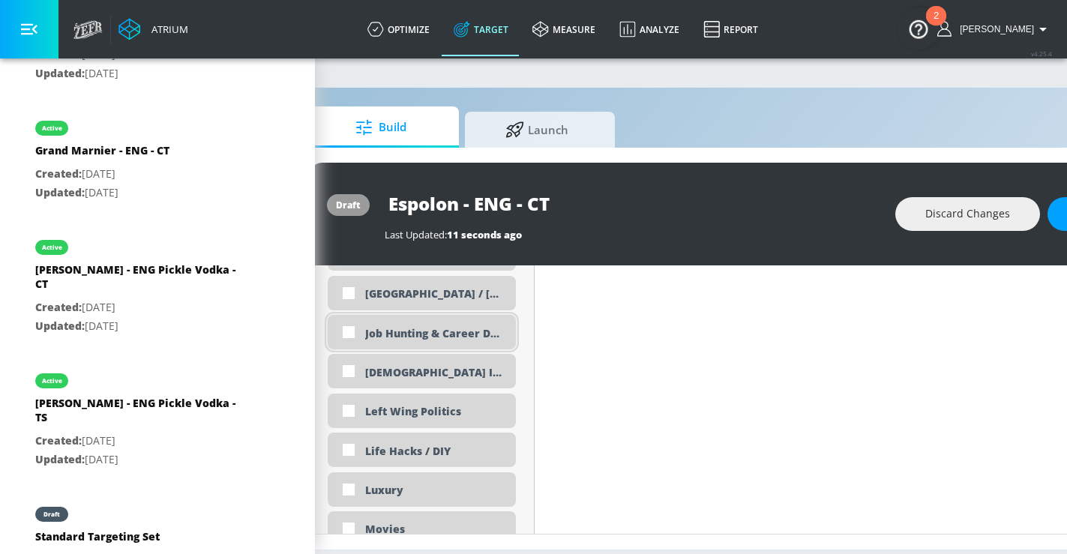
scroll to position [6400, 0]
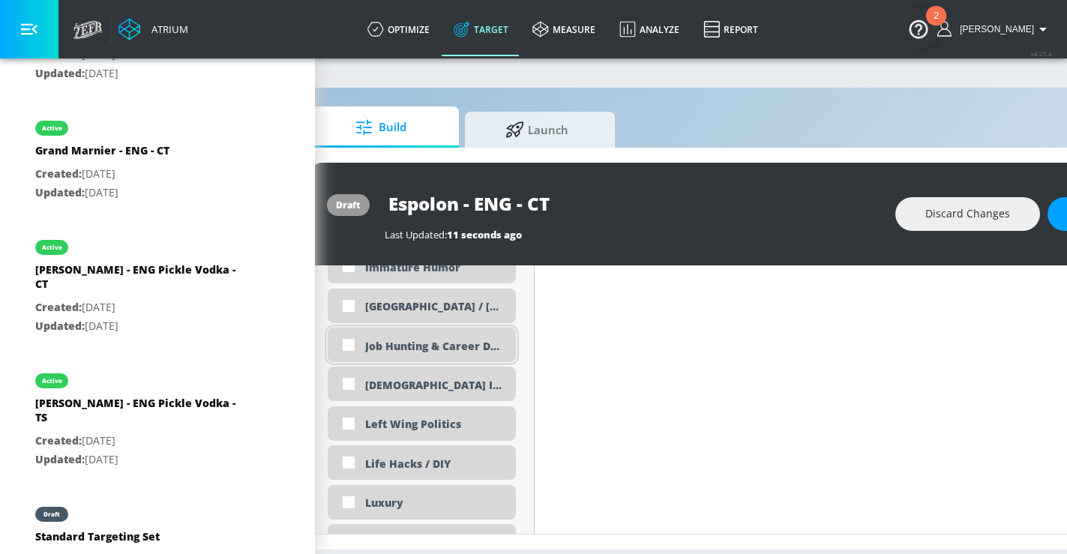
click at [345, 345] on input "checkbox" at bounding box center [348, 344] width 27 height 27
checkbox input "true"
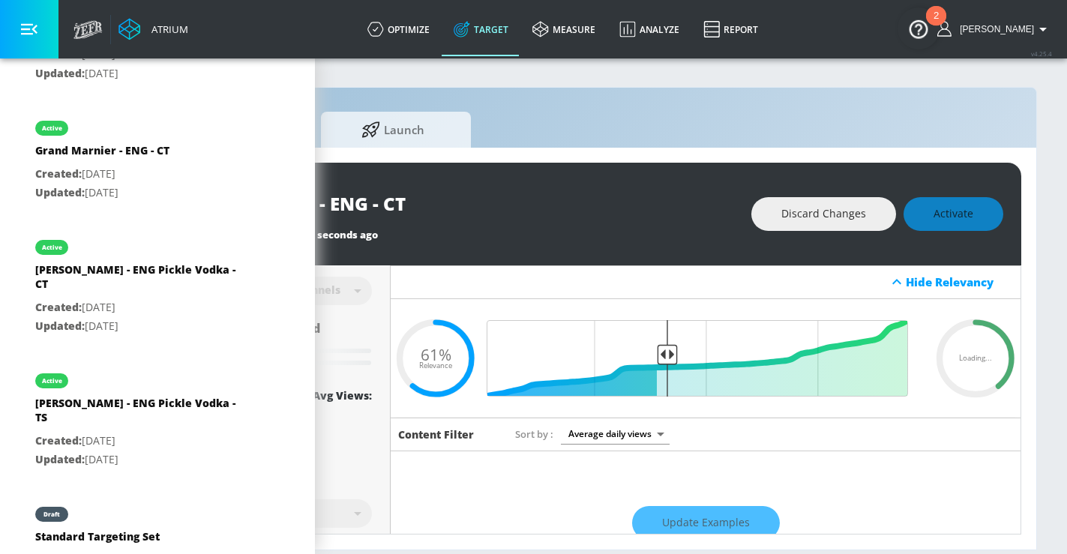
scroll to position [0, 199]
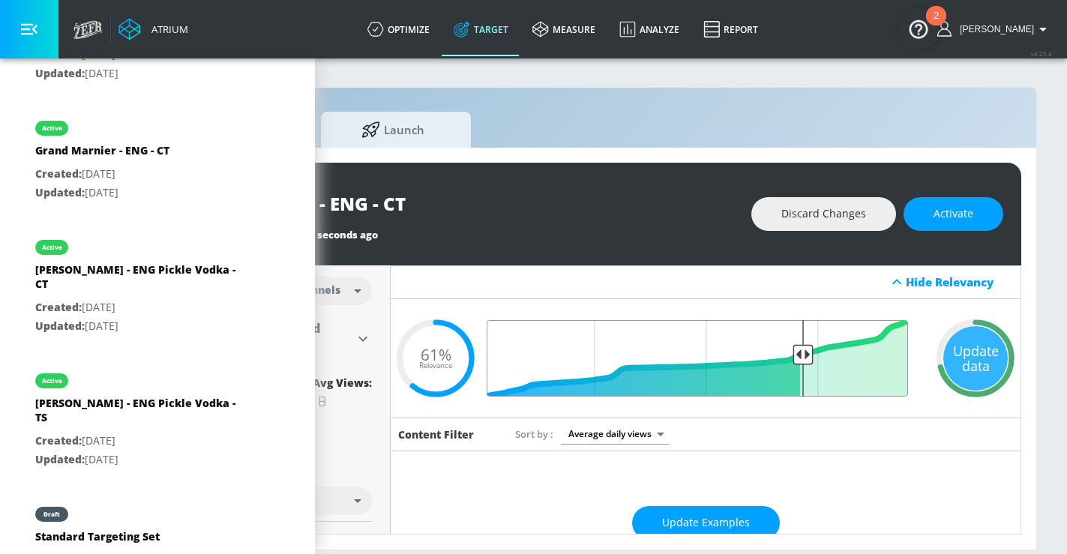
drag, startPoint x: 660, startPoint y: 352, endPoint x: 797, endPoint y: 358, distance: 138.0
type input "0.29"
click at [797, 358] on input "Final Threshold" at bounding box center [705, 358] width 420 height 76
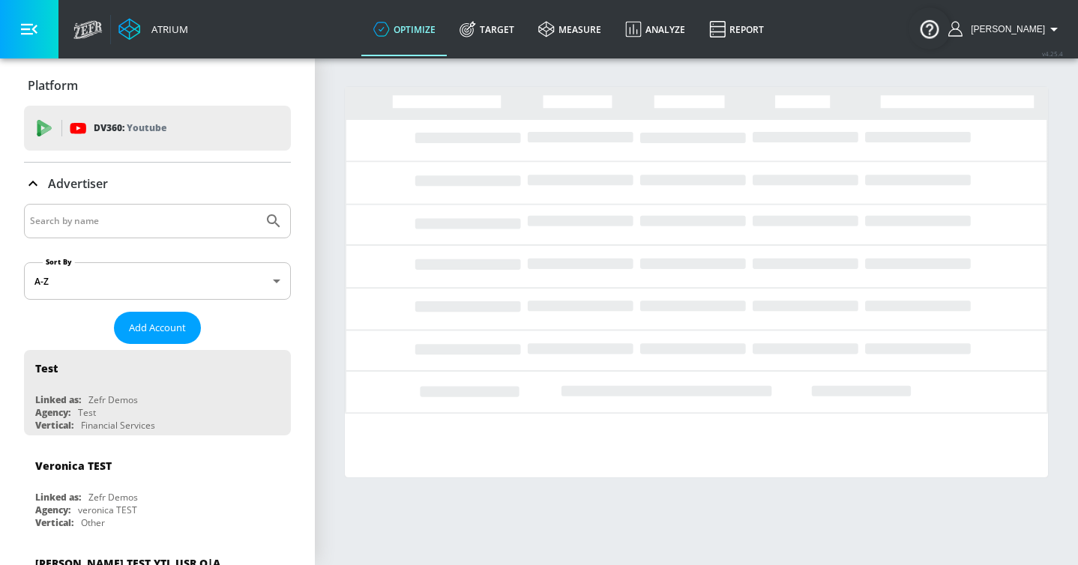
click at [148, 222] on input "Search by name" at bounding box center [143, 220] width 227 height 19
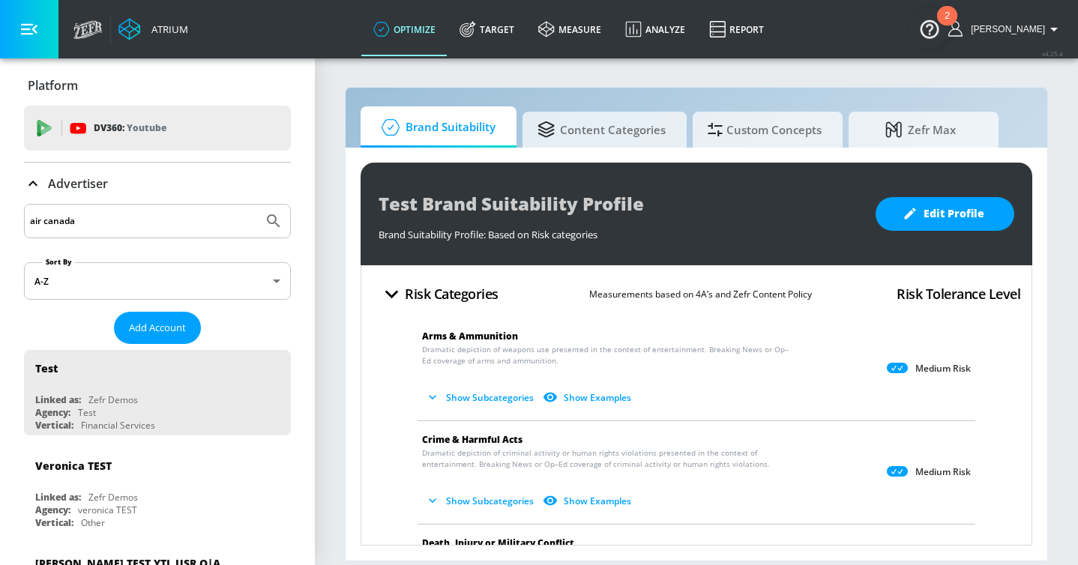
type input "air canada"
click at [257, 205] on button "Submit Search" at bounding box center [273, 221] width 33 height 33
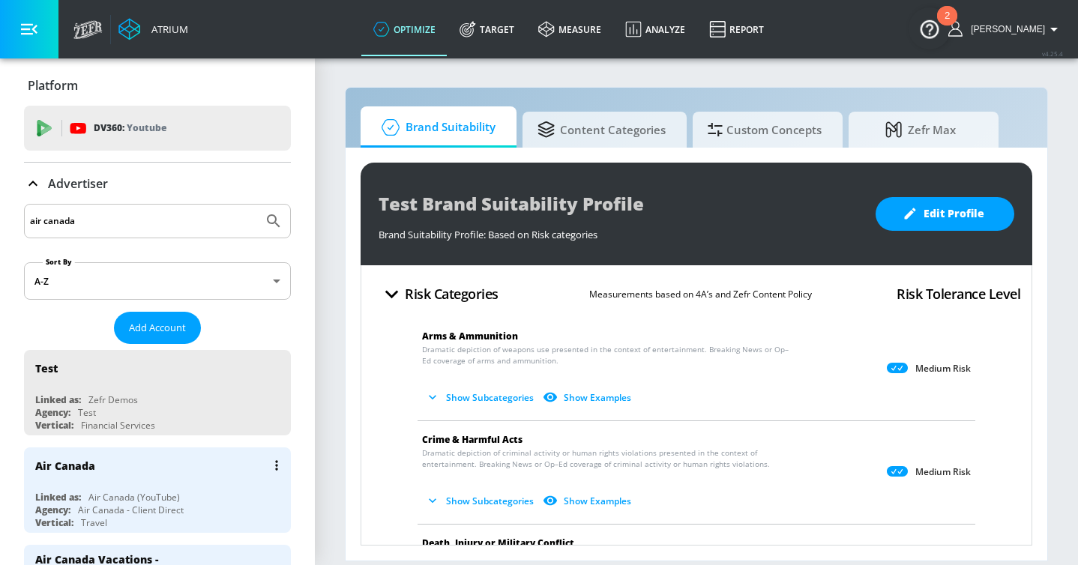
click at [153, 491] on div "Air Canada (YouTube)" at bounding box center [133, 497] width 91 height 13
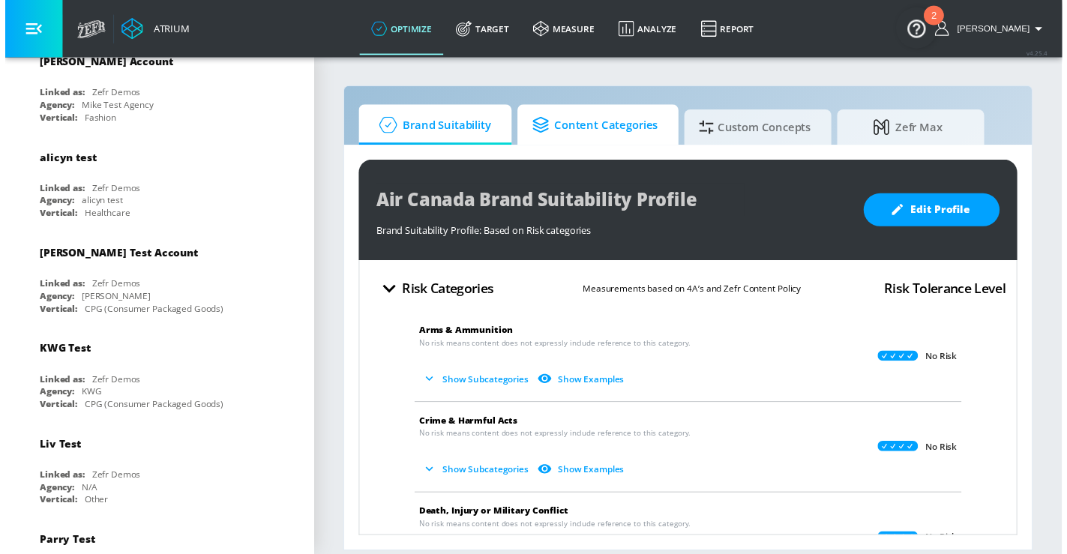
scroll to position [904, 0]
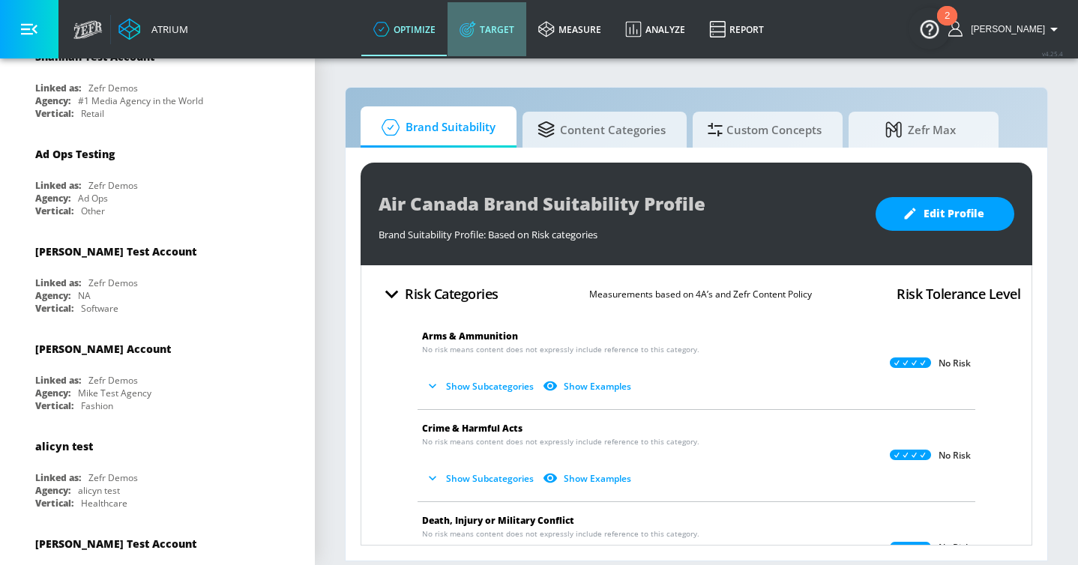
click at [526, 34] on link "Target" at bounding box center [486, 29] width 79 height 54
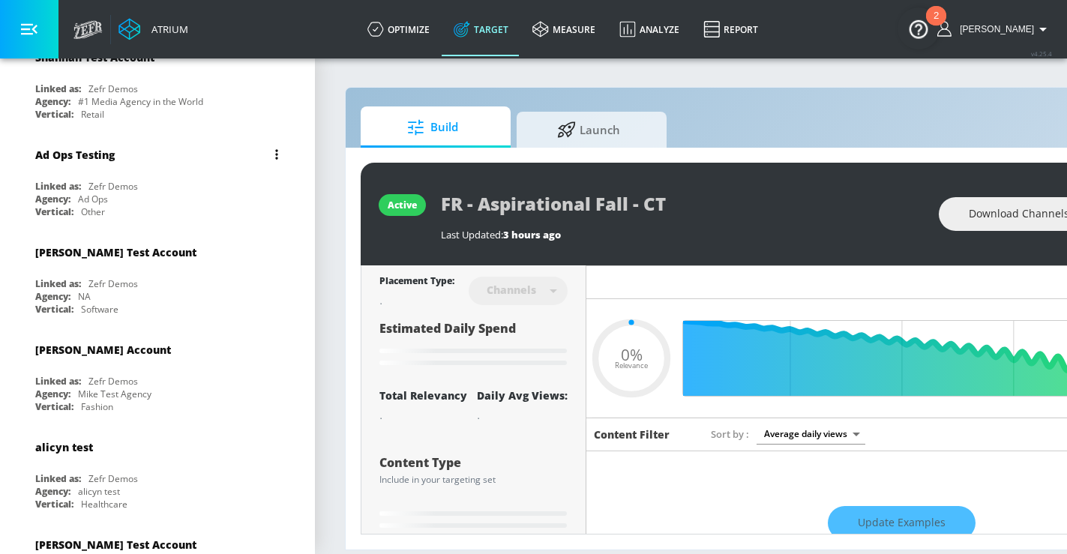
type input "0.05"
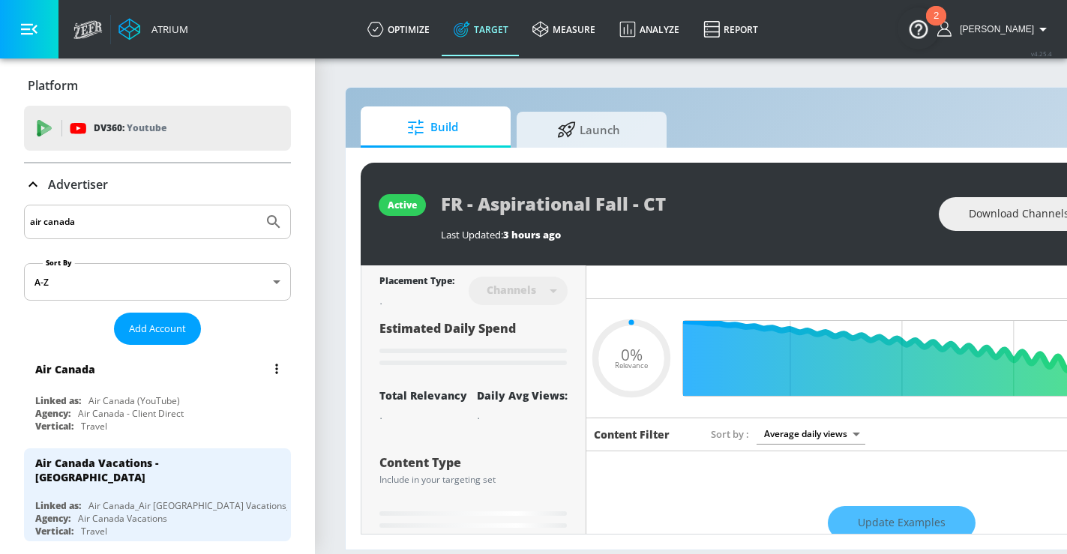
click at [139, 384] on div "Air Canada" at bounding box center [161, 369] width 252 height 36
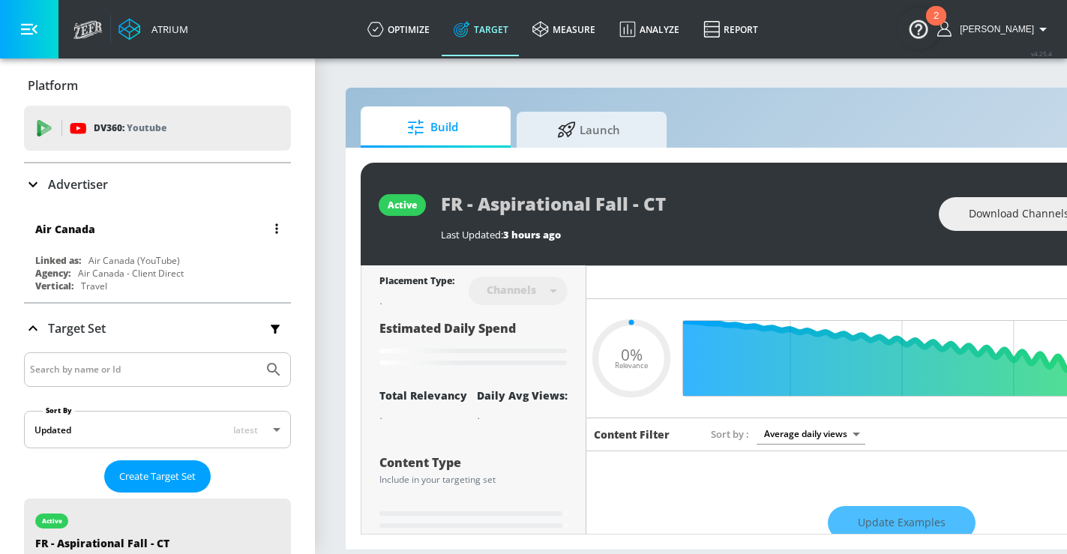
click at [106, 242] on div "Air Canada" at bounding box center [161, 229] width 252 height 36
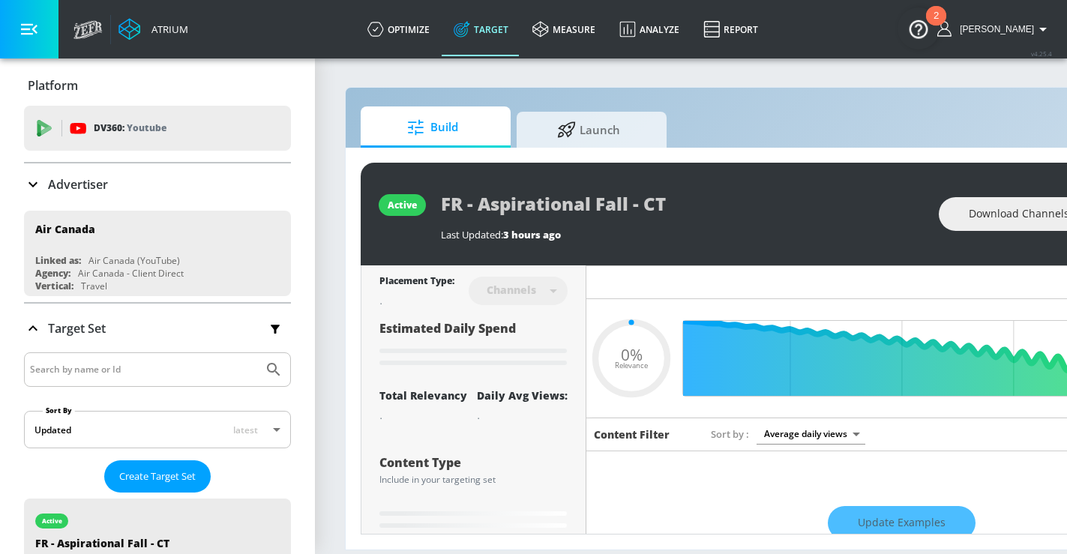
click at [37, 187] on icon at bounding box center [33, 184] width 18 height 18
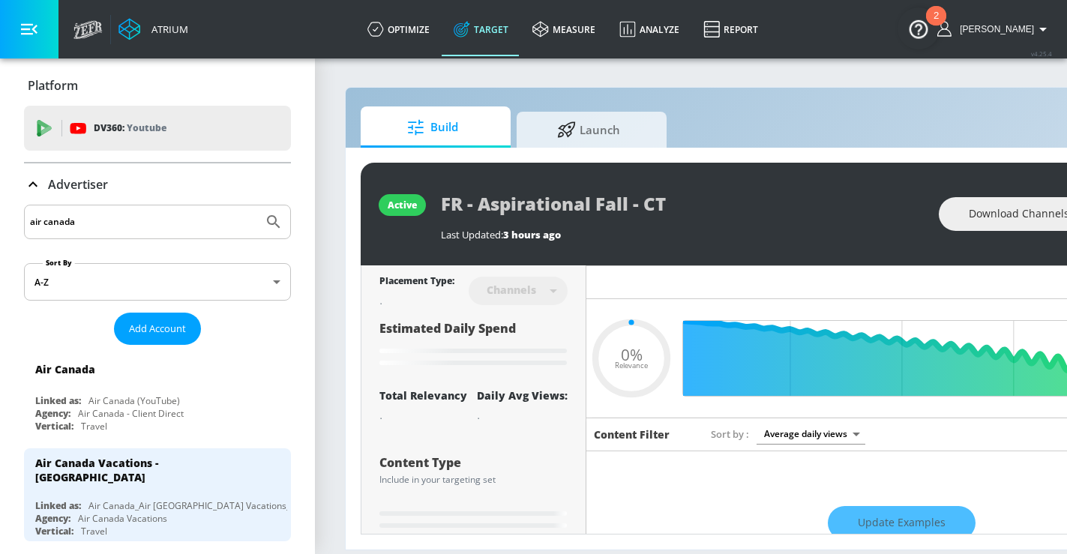
drag, startPoint x: 101, startPoint y: 220, endPoint x: -147, endPoint y: 202, distance: 248.7
click at [0, 202] on html "Atrium optimize Target measure Analyze Report optimize Target measure Analyze R…" at bounding box center [533, 277] width 1067 height 554
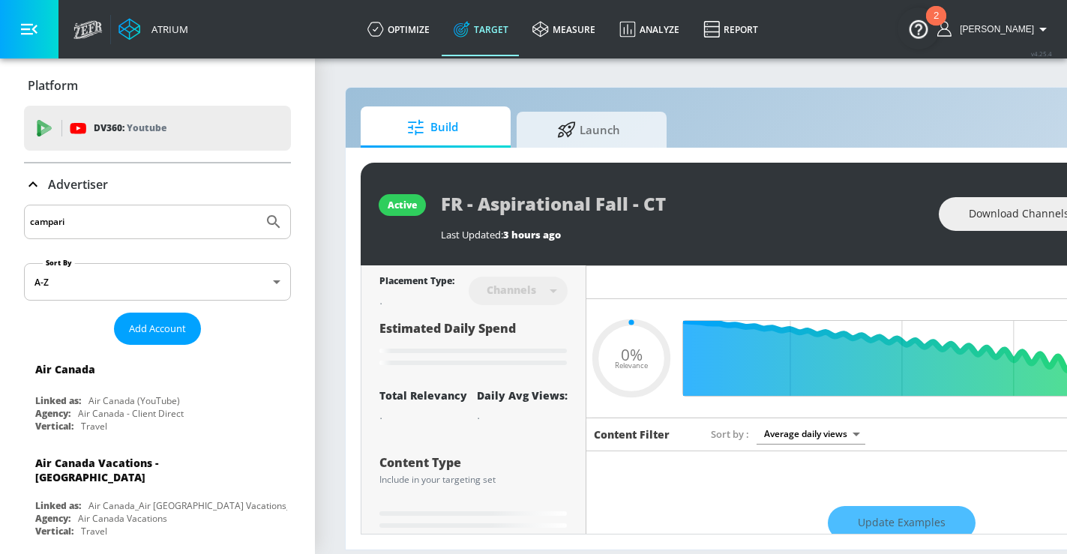
type input "campari"
click at [257, 205] on button "Submit Search" at bounding box center [273, 221] width 33 height 33
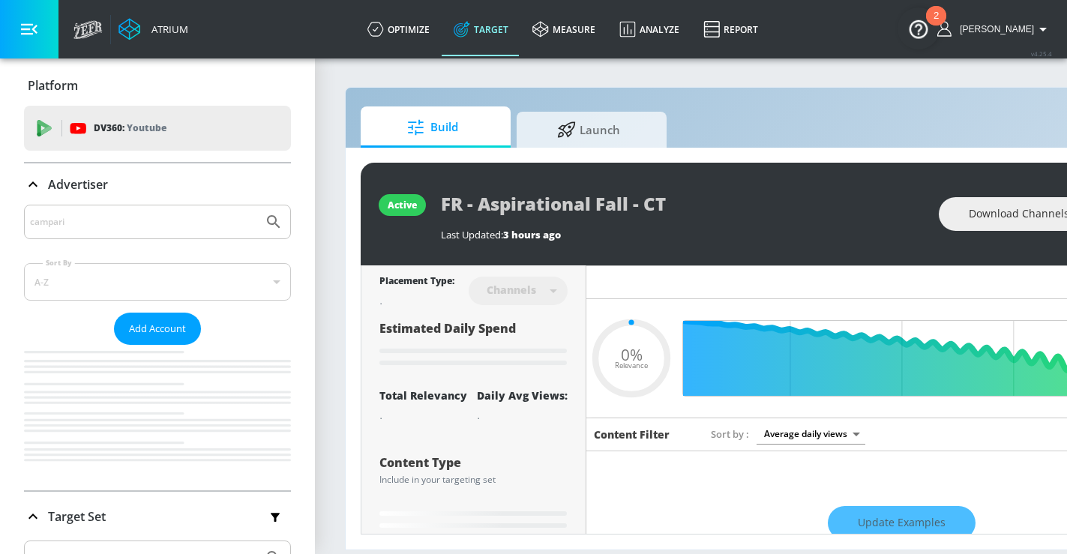
type input "0.05"
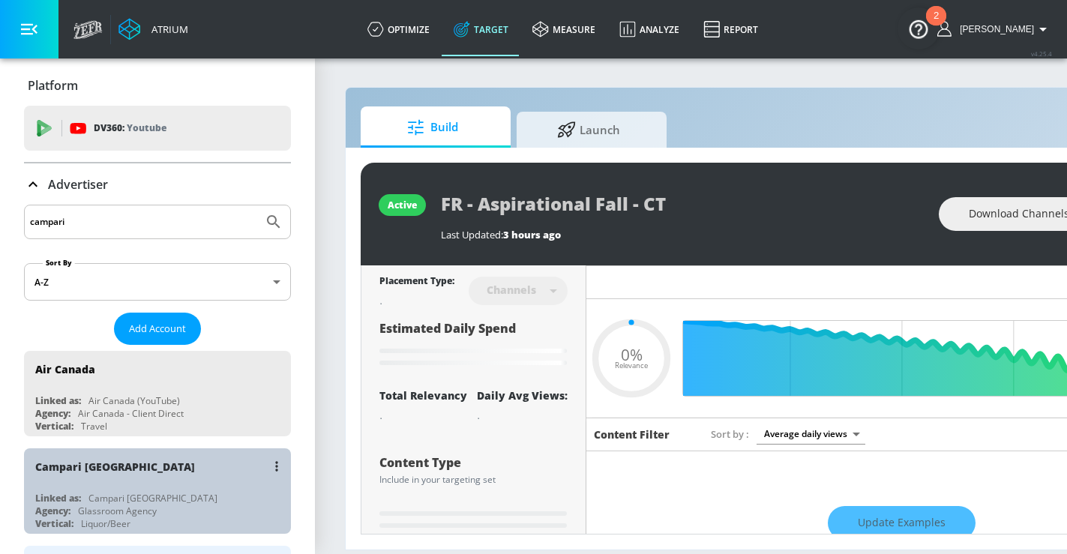
click at [196, 486] on div "Campari Canada Linked as: Campari CA Agency: Glassroom Agency Vertical: Liquor/…" at bounding box center [157, 490] width 267 height 85
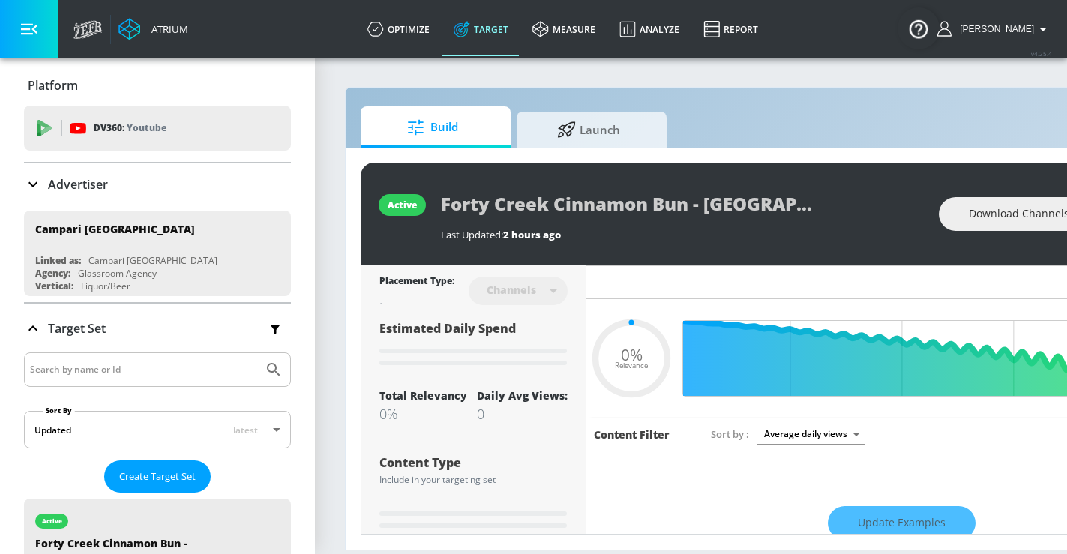
type input "0.05"
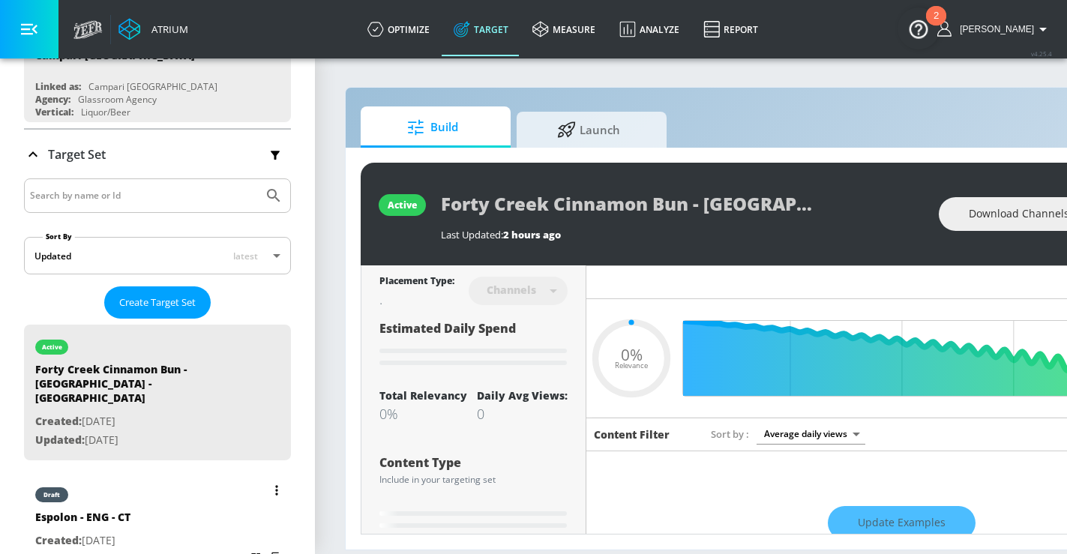
scroll to position [375, 0]
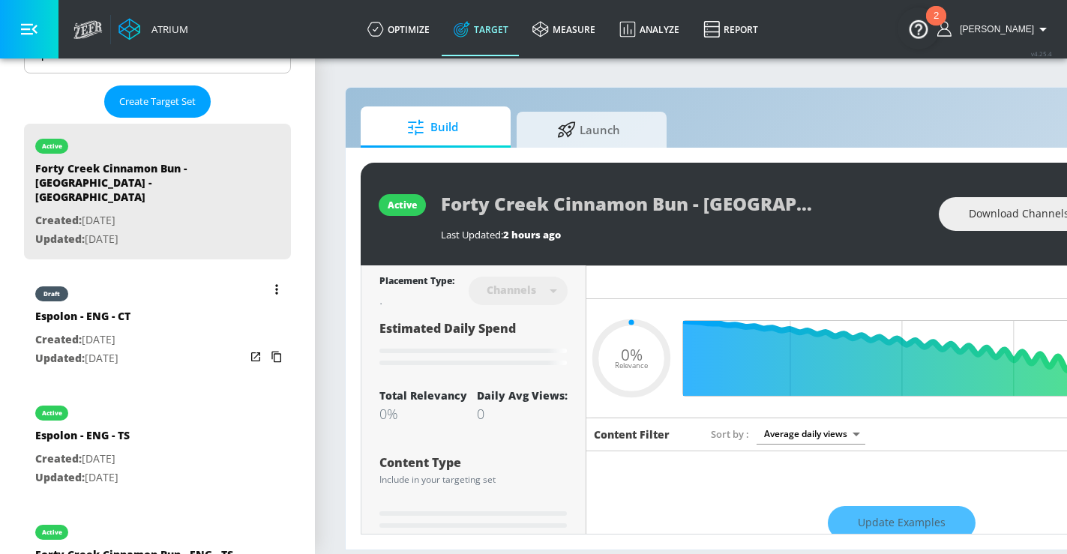
click at [163, 307] on div "draft Espolon - ENG - CT Created: May. 14, 2025 Updated: Sep. 24, 2025" at bounding box center [157, 324] width 267 height 107
type input "Espolon - ENG - CT"
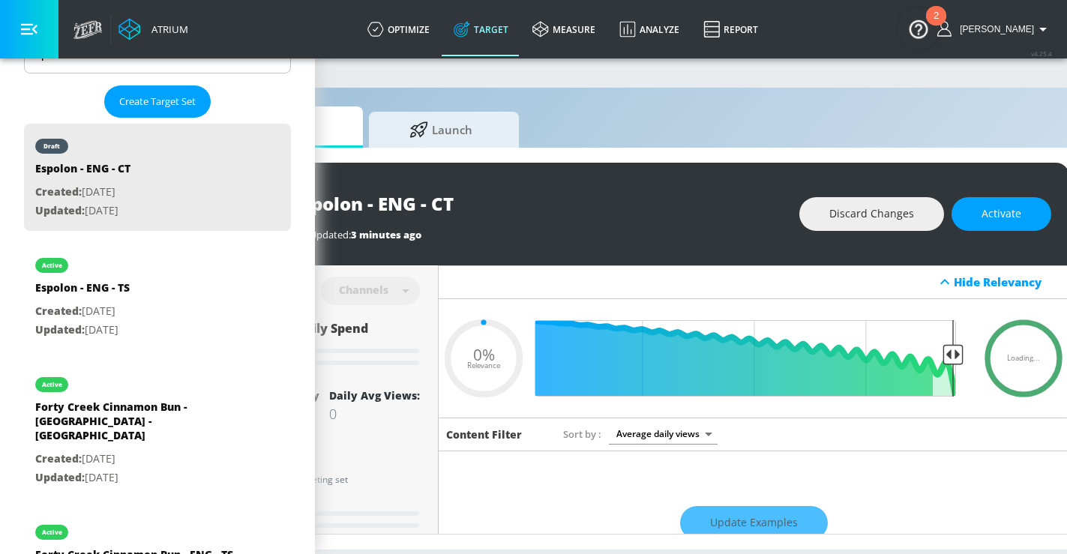
scroll to position [0, 154]
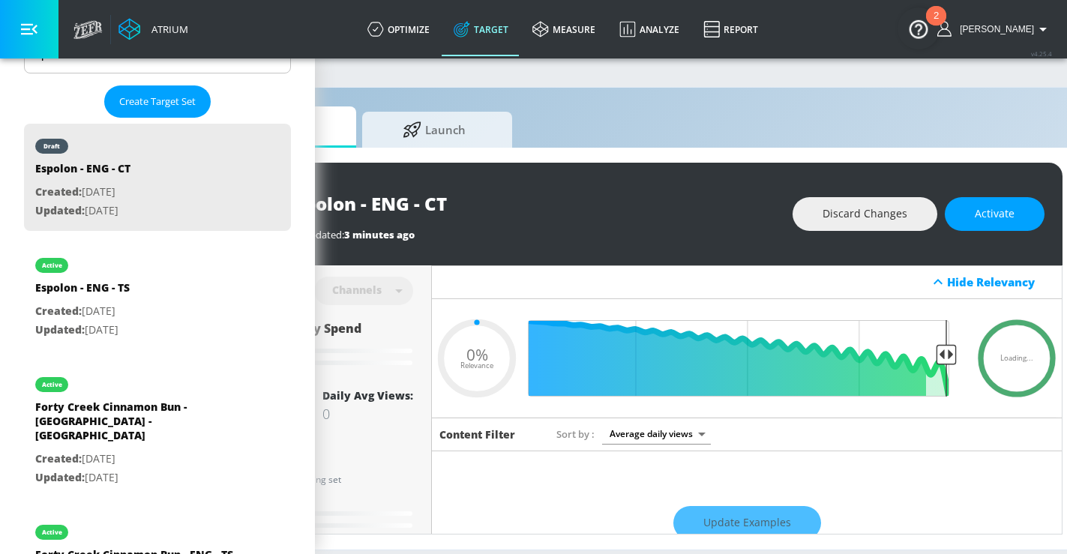
type input "0.29"
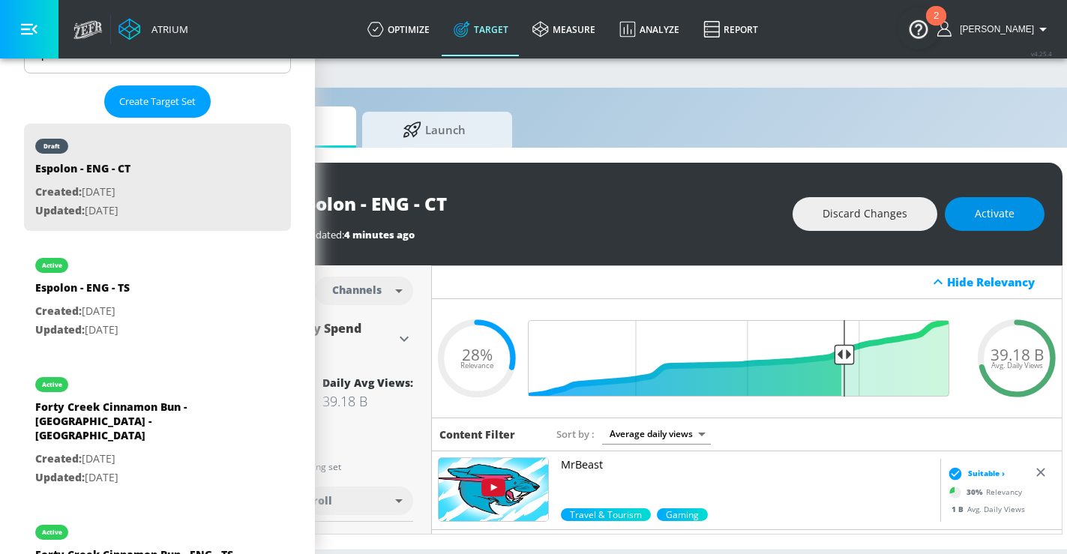
click at [1014, 215] on span "Activate" at bounding box center [994, 214] width 40 height 19
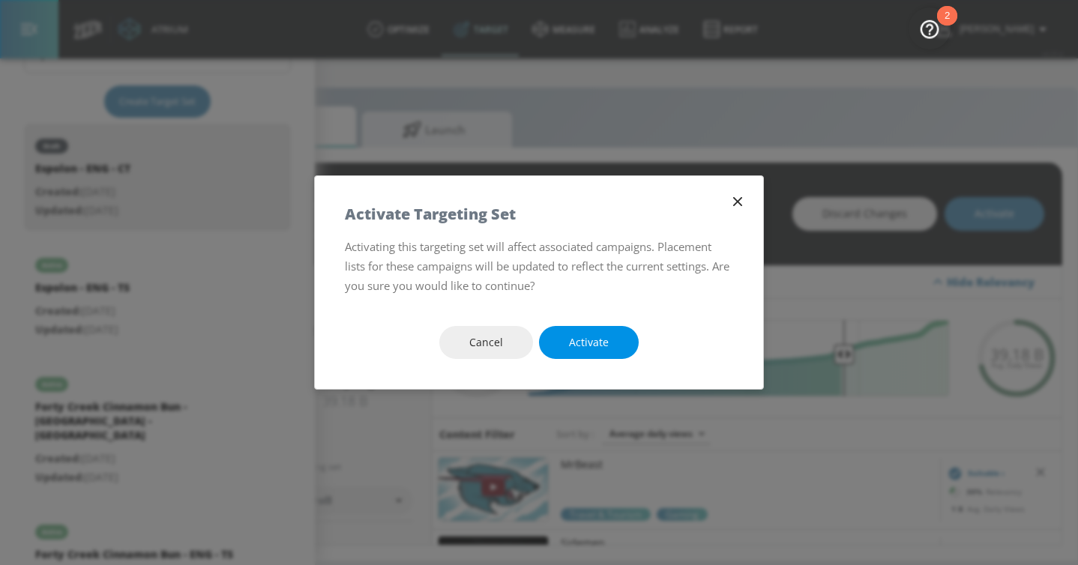
click at [595, 343] on span "Activate" at bounding box center [589, 343] width 40 height 19
